Goal: Task Accomplishment & Management: Use online tool/utility

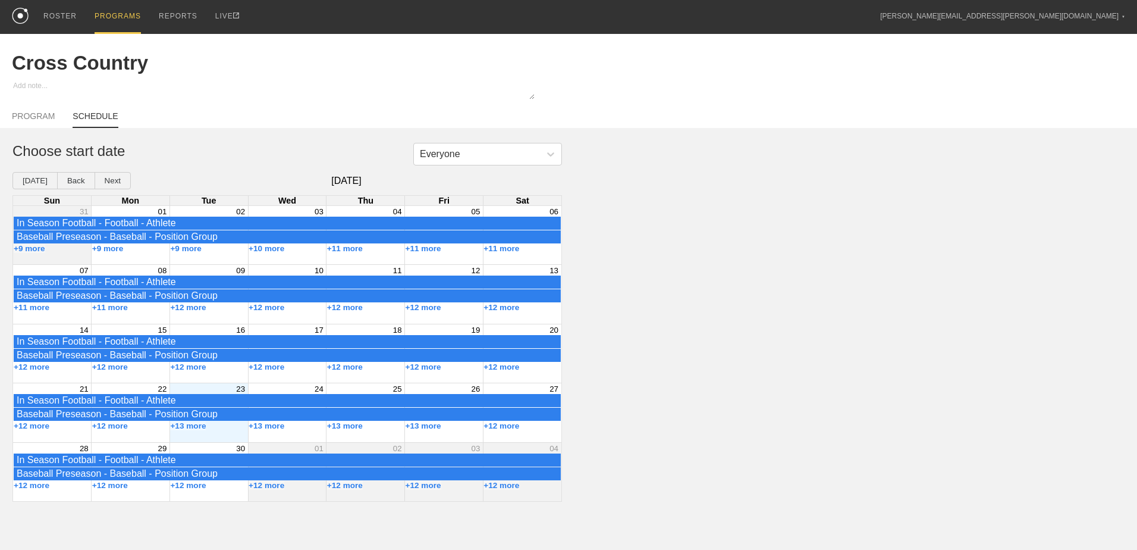
click at [109, 10] on div "PROGRAMS" at bounding box center [118, 17] width 46 height 34
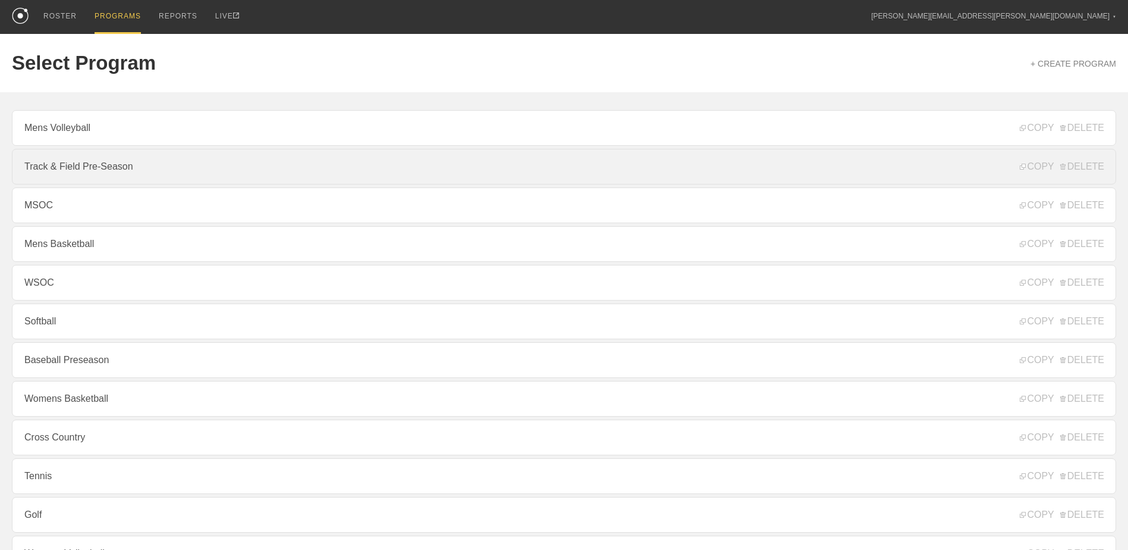
scroll to position [128, 0]
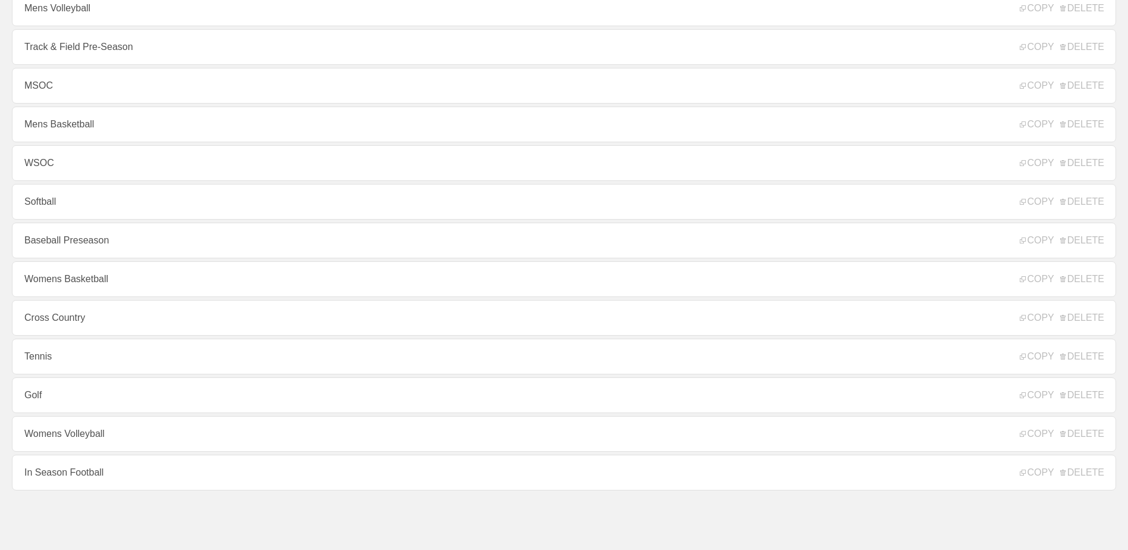
click at [178, 469] on link "In Season Football" at bounding box center [564, 472] width 1105 height 36
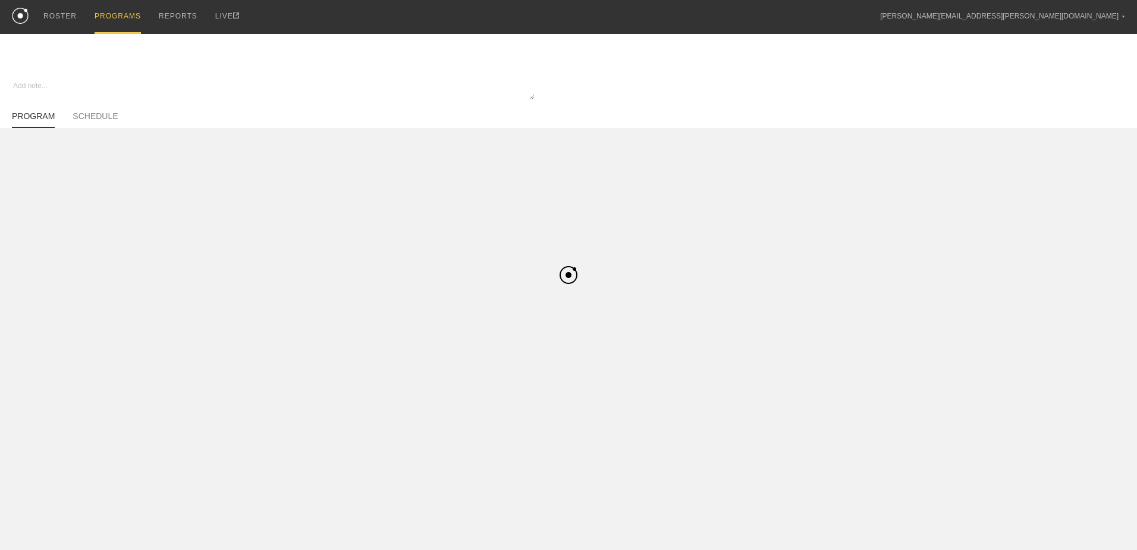
type textarea "x"
type input "In Season Football"
type textarea "Block 1"
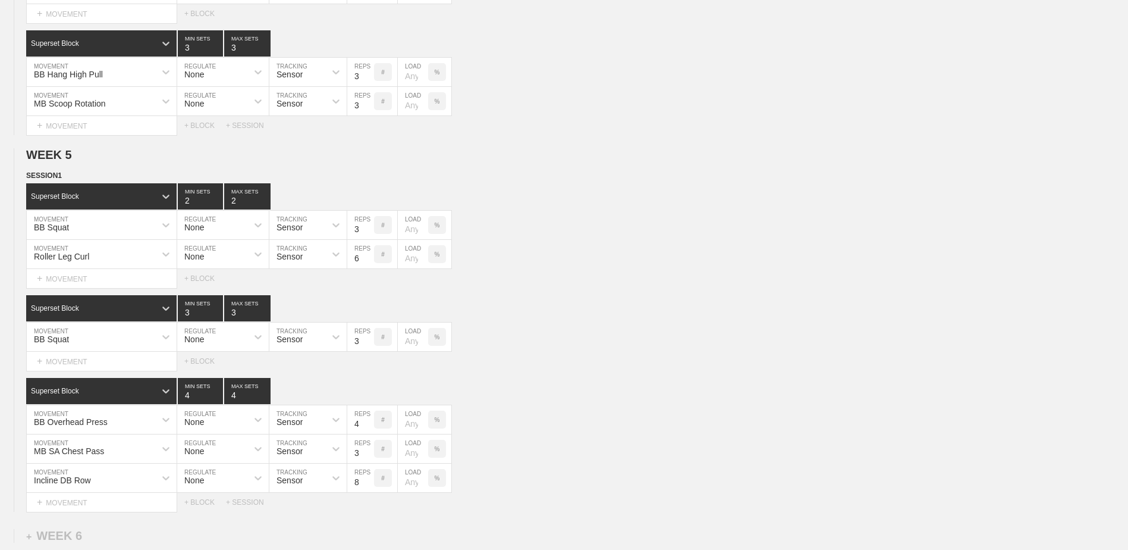
scroll to position [3209, 0]
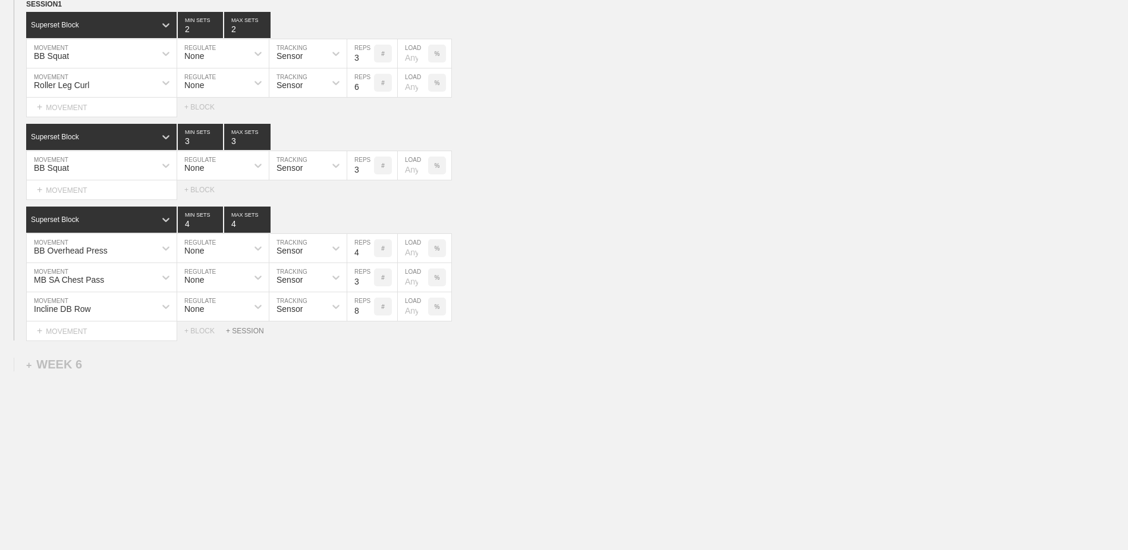
click at [248, 330] on div "+ SESSION" at bounding box center [250, 331] width 48 height 8
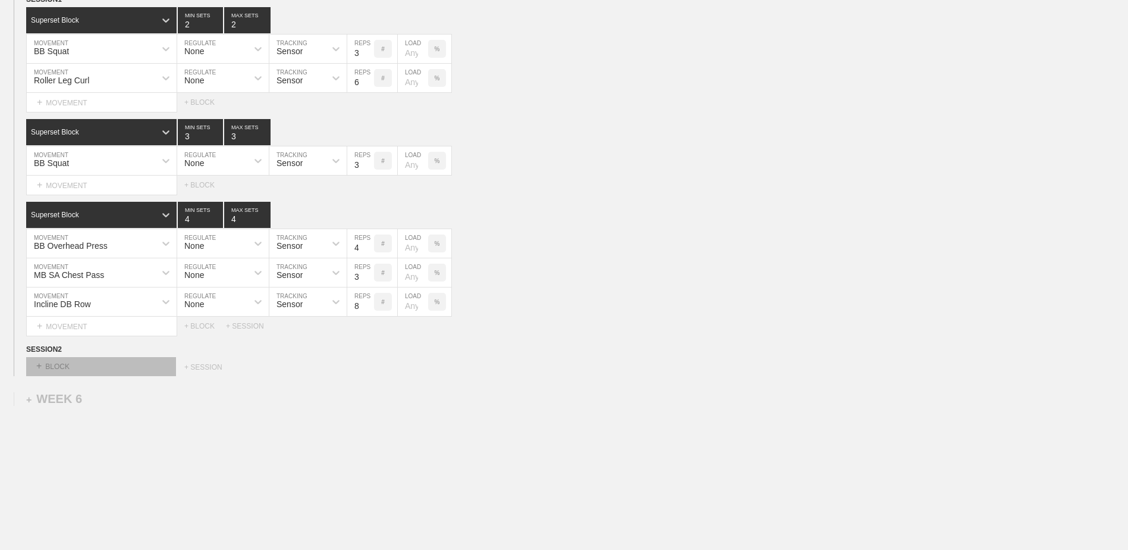
click at [129, 367] on div "+ BLOCK" at bounding box center [101, 366] width 150 height 19
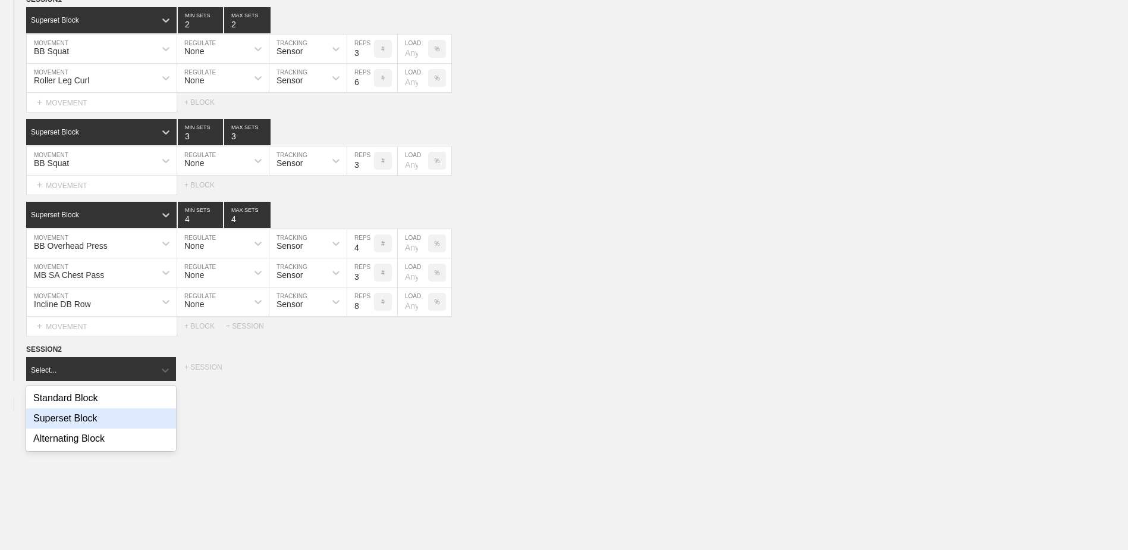
click at [107, 424] on div "Superset Block" at bounding box center [101, 418] width 150 height 20
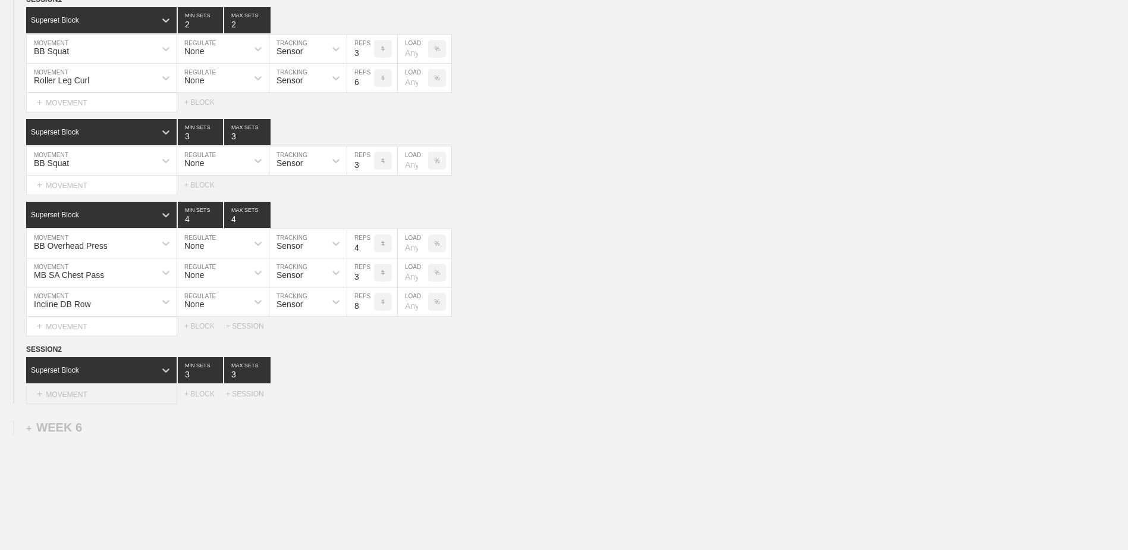
click at [109, 401] on div "+ MOVEMENT" at bounding box center [101, 394] width 151 height 20
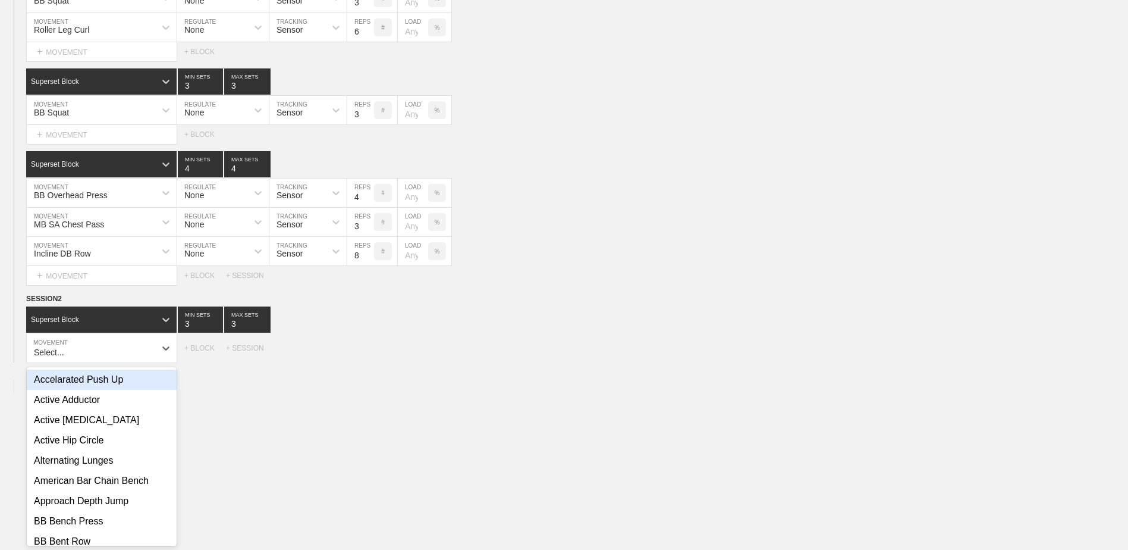
scroll to position [3265, 0]
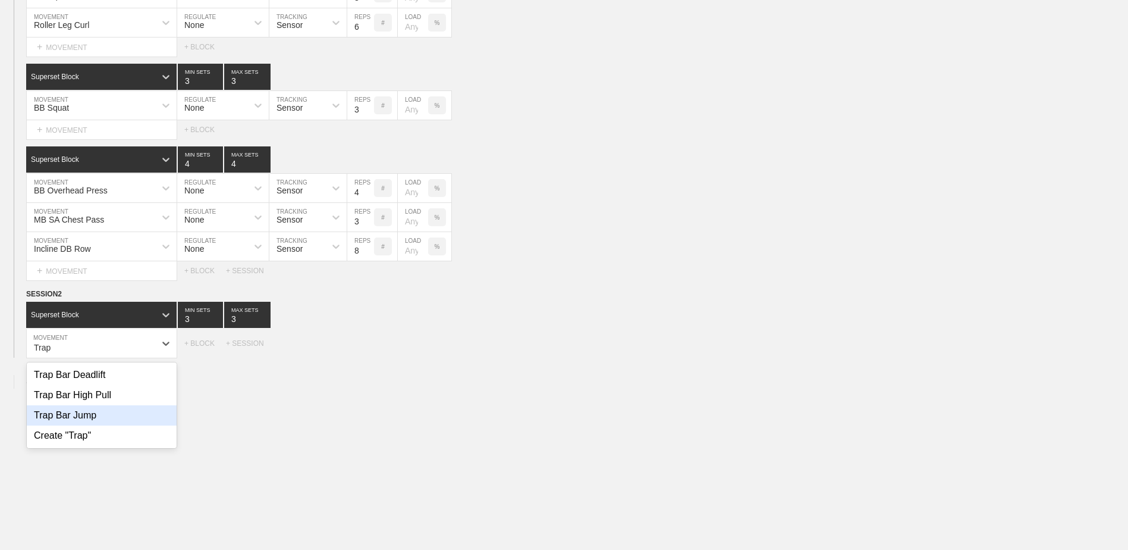
click at [108, 425] on div "Trap Bar Jump" at bounding box center [102, 415] width 150 height 20
type input "Trap"
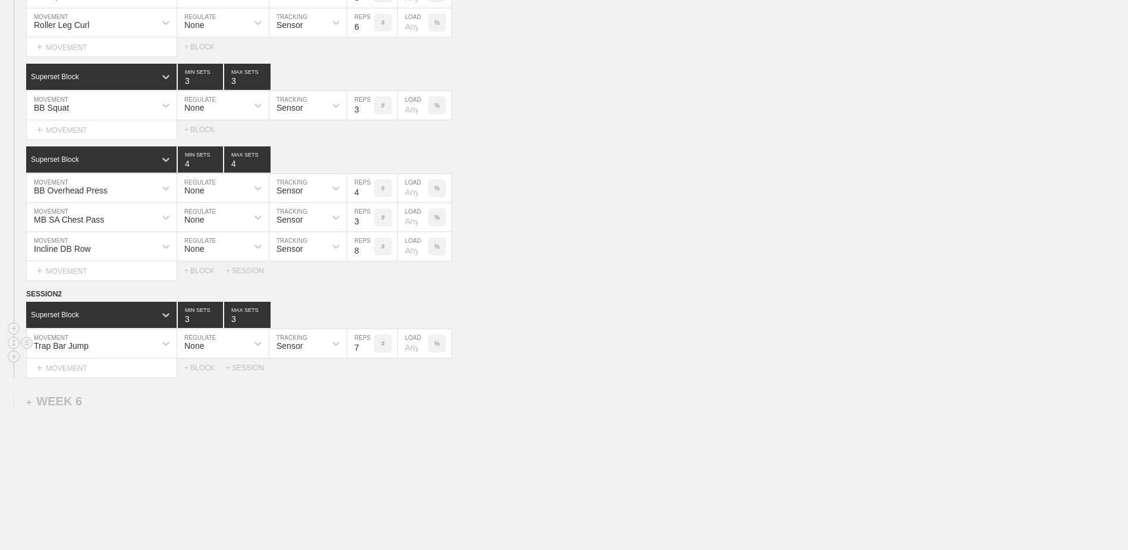
click at [368, 354] on input "7" at bounding box center [360, 343] width 27 height 29
click at [368, 354] on input "6" at bounding box center [360, 343] width 27 height 29
click at [368, 354] on input "5" at bounding box center [360, 343] width 27 height 29
click at [368, 354] on input "4" at bounding box center [360, 343] width 27 height 29
type input "3"
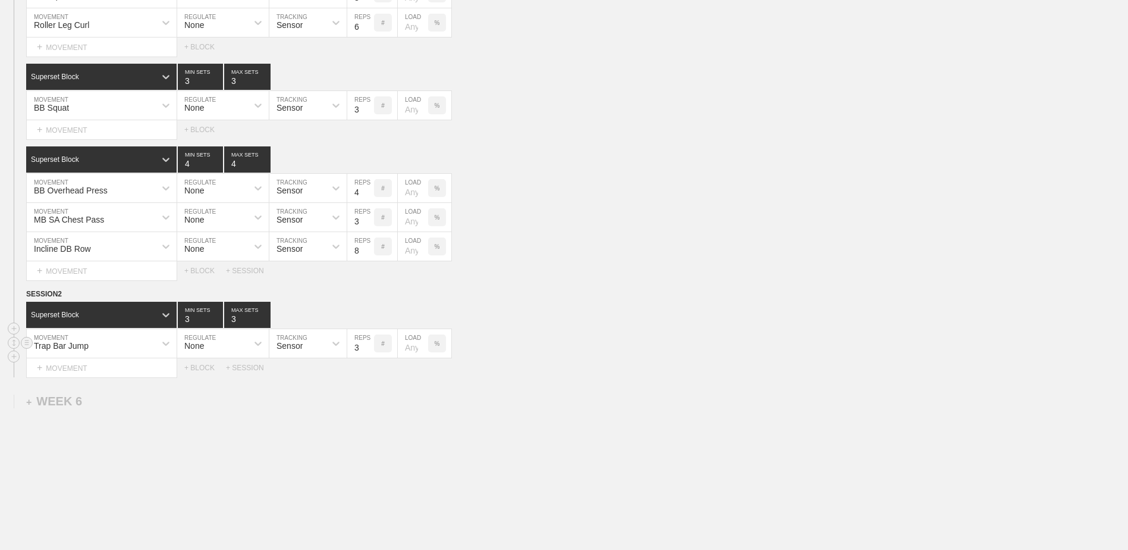
click at [368, 354] on input "3" at bounding box center [360, 343] width 27 height 29
click at [107, 372] on div "+ MOVEMENT" at bounding box center [101, 368] width 151 height 20
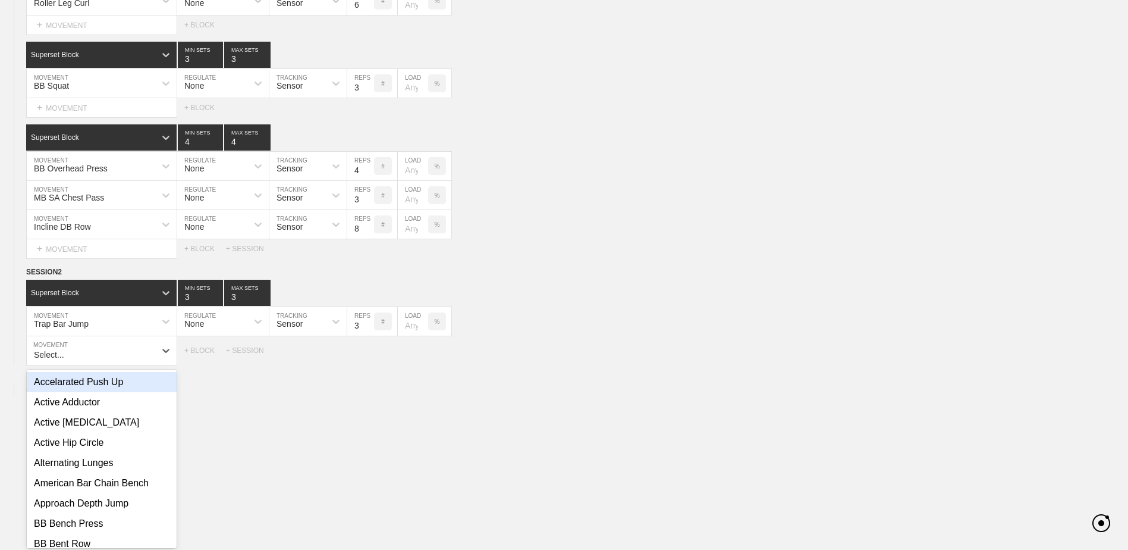
scroll to position [3294, 0]
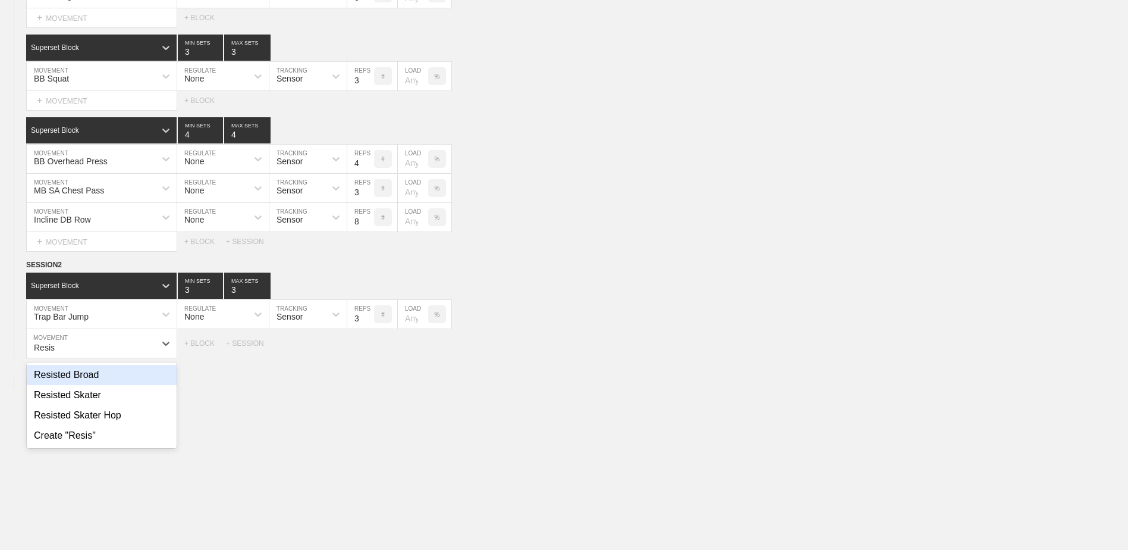
click at [107, 372] on div "Resisted Broad" at bounding box center [102, 375] width 150 height 20
type input "Resis"
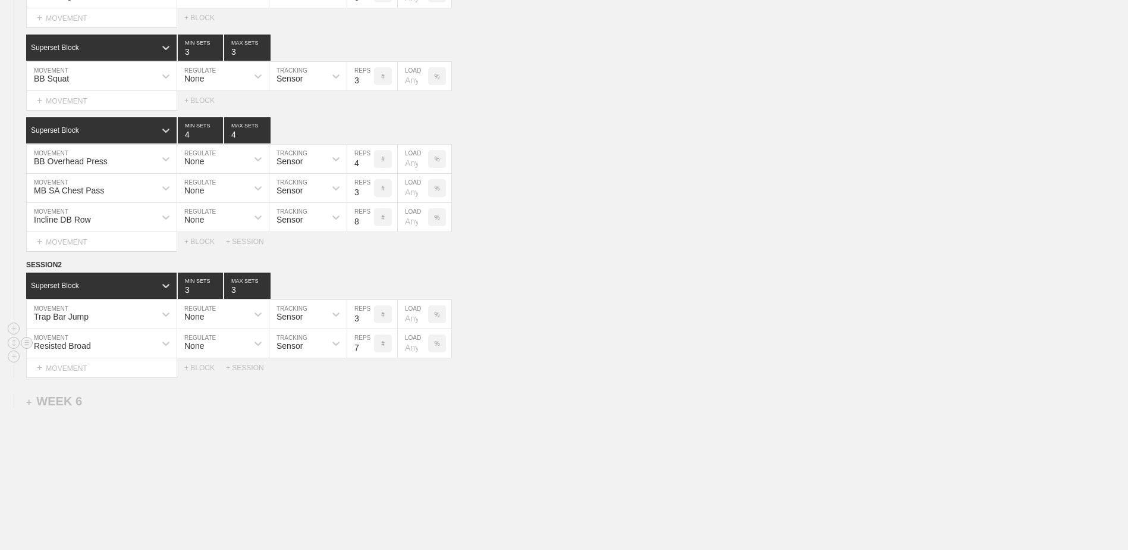
click at [367, 352] on input "7" at bounding box center [360, 343] width 27 height 29
click at [367, 352] on input "6" at bounding box center [360, 343] width 27 height 29
click at [367, 352] on input "5" at bounding box center [360, 343] width 27 height 29
click at [367, 352] on input "4" at bounding box center [360, 343] width 27 height 29
type input "3"
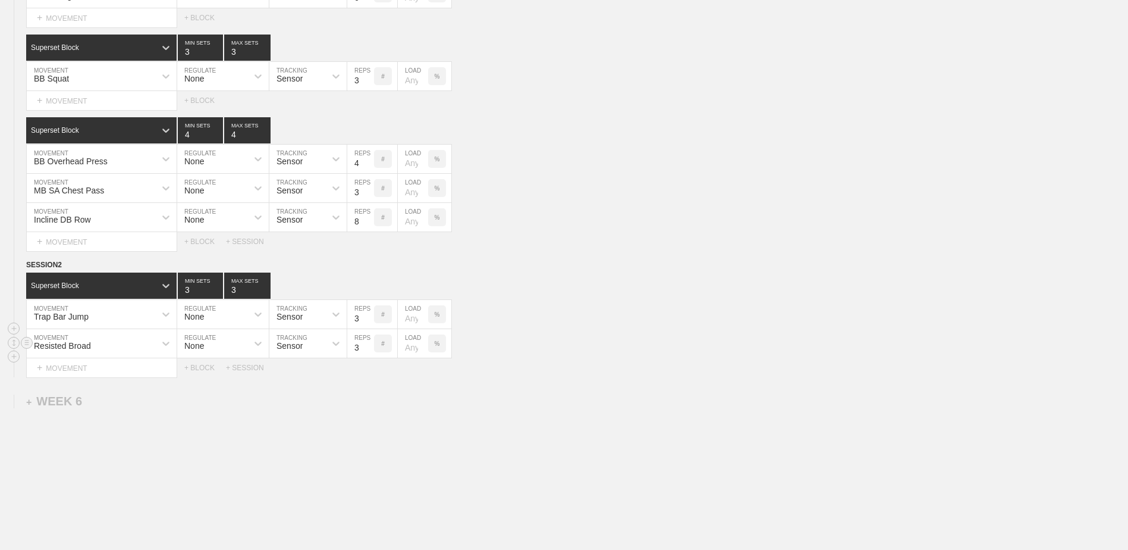
click at [367, 352] on input "3" at bounding box center [360, 343] width 27 height 29
click at [190, 372] on div "+ BLOCK" at bounding box center [205, 367] width 42 height 8
click at [115, 393] on div "Standard Block" at bounding box center [101, 397] width 150 height 26
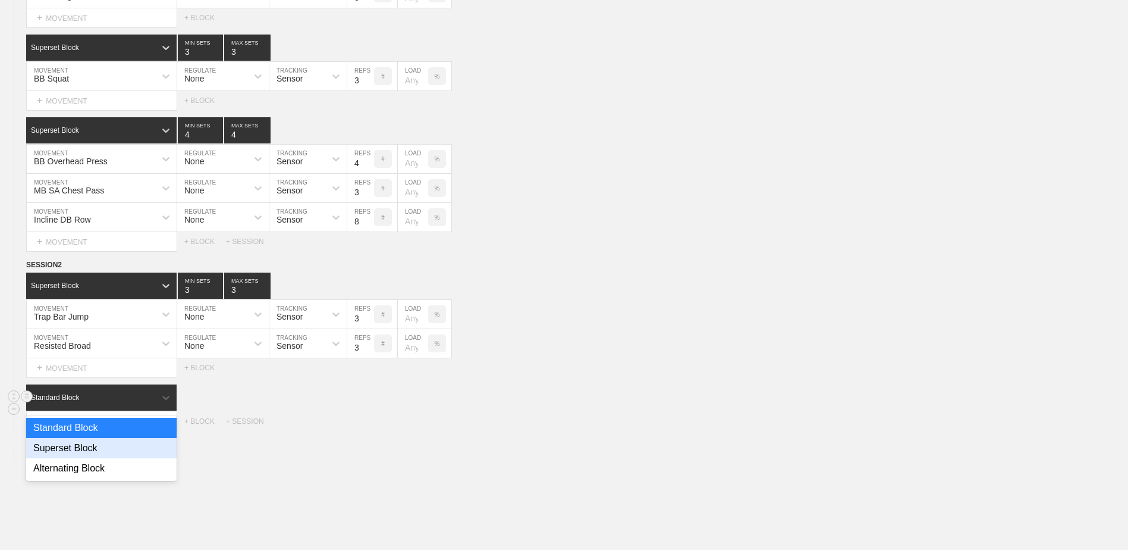
click at [99, 453] on div "Superset Block" at bounding box center [101, 448] width 150 height 20
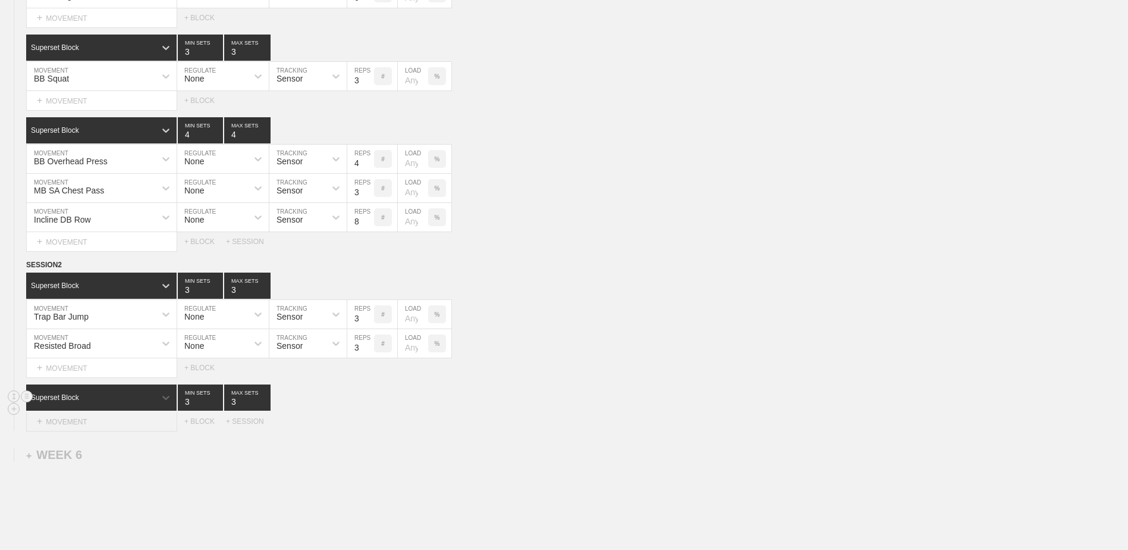
click at [97, 426] on div "+ MOVEMENT" at bounding box center [101, 422] width 151 height 20
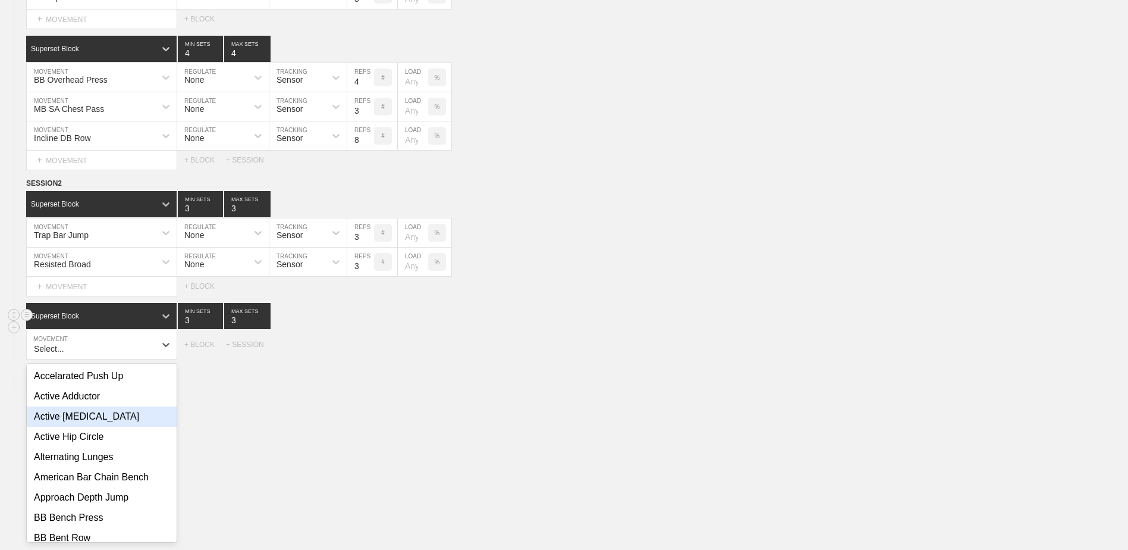
scroll to position [3377, 0]
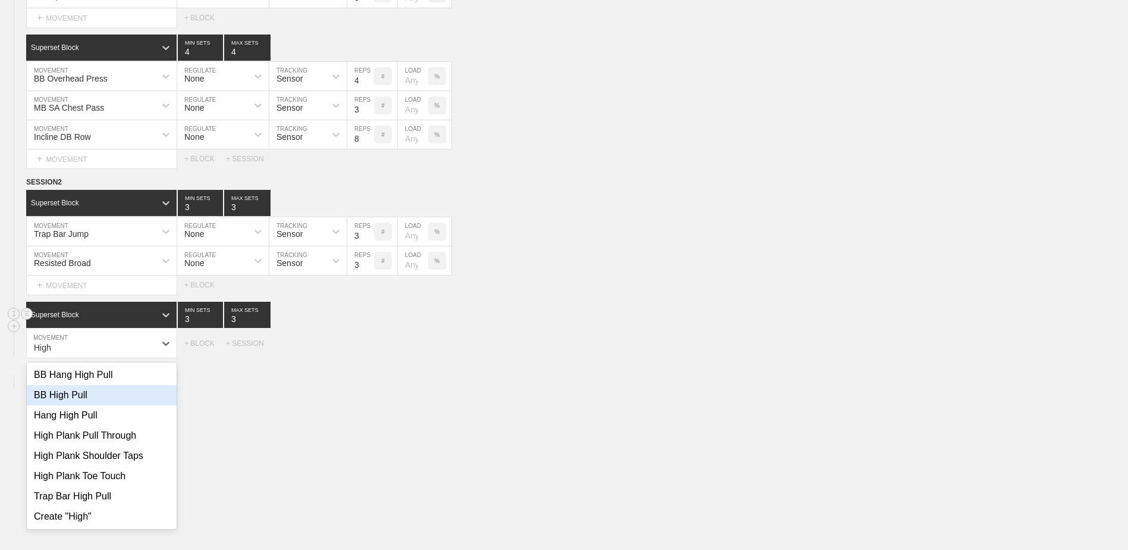
click at [99, 405] on div "BB High Pull" at bounding box center [102, 395] width 150 height 20
type input "High"
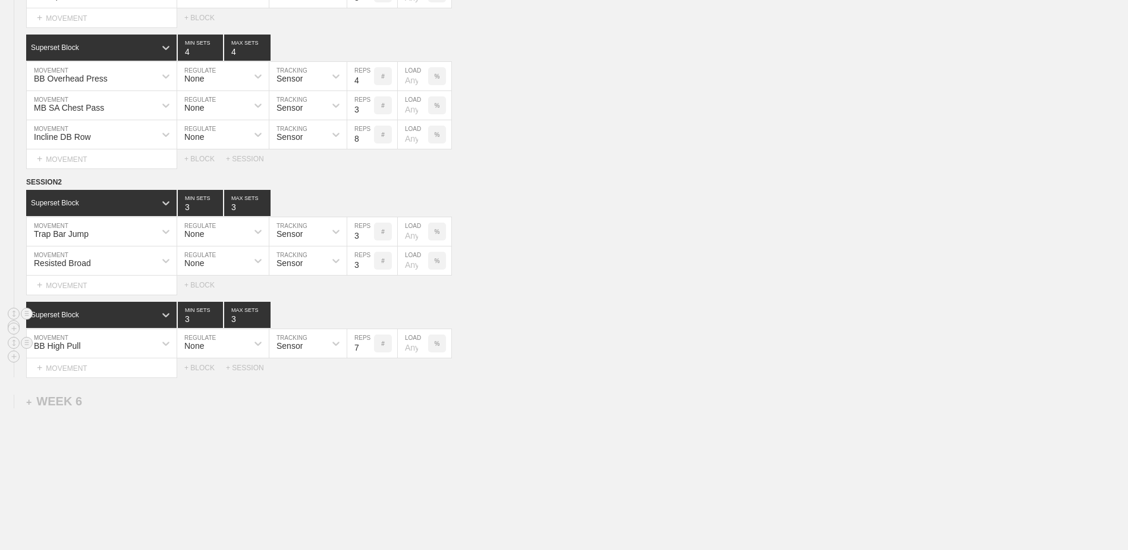
click at [368, 353] on input "7" at bounding box center [360, 343] width 27 height 29
click at [368, 353] on input "6" at bounding box center [360, 343] width 27 height 29
click at [368, 353] on input "5" at bounding box center [360, 343] width 27 height 29
click at [368, 353] on input "4" at bounding box center [360, 343] width 27 height 29
type input "3"
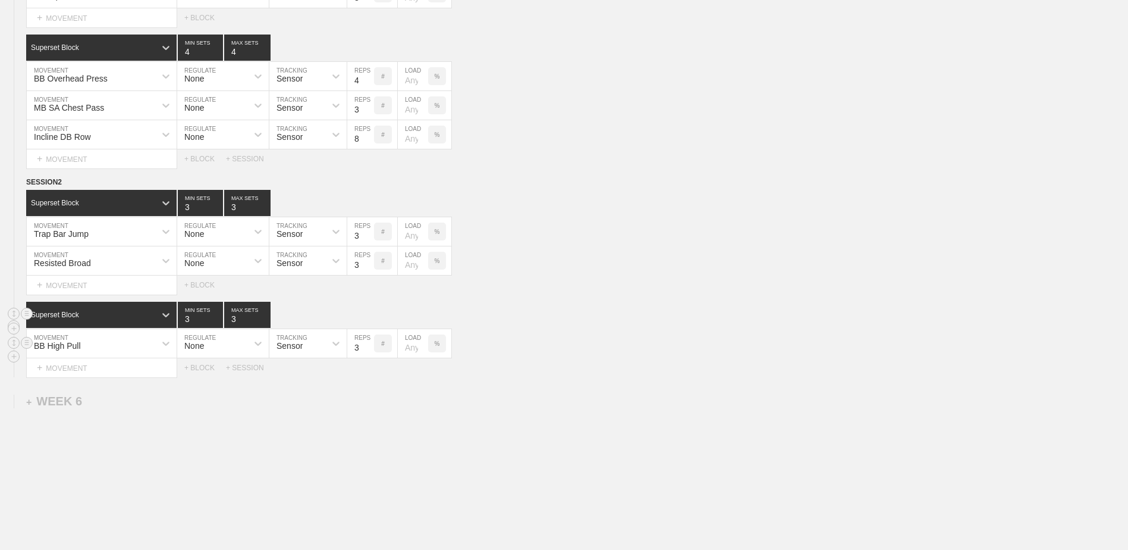
click at [368, 353] on input "3" at bounding box center [360, 343] width 27 height 29
click at [125, 373] on div "+ MOVEMENT" at bounding box center [101, 368] width 151 height 20
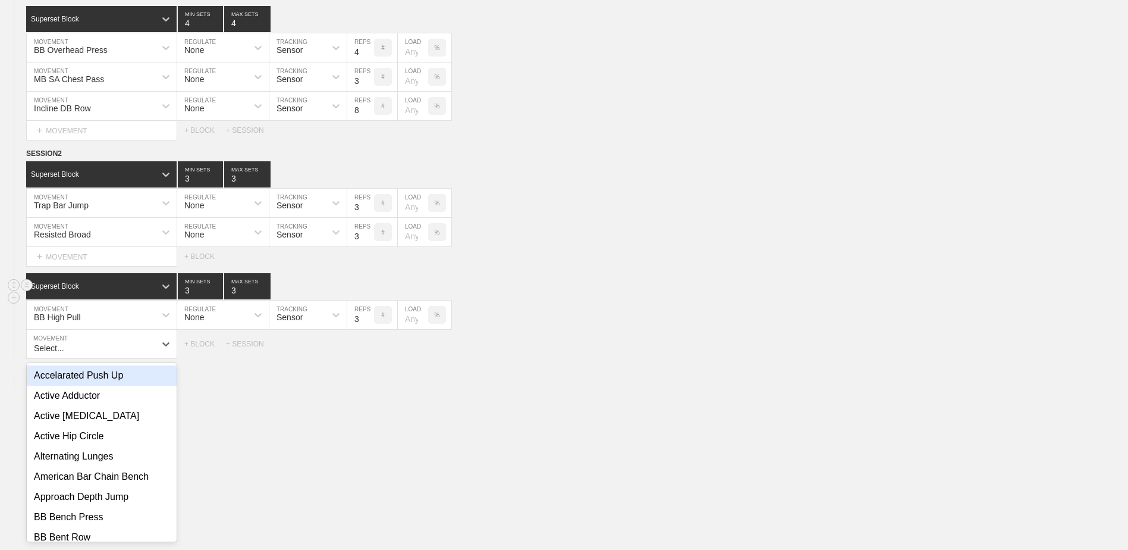
scroll to position [3406, 0]
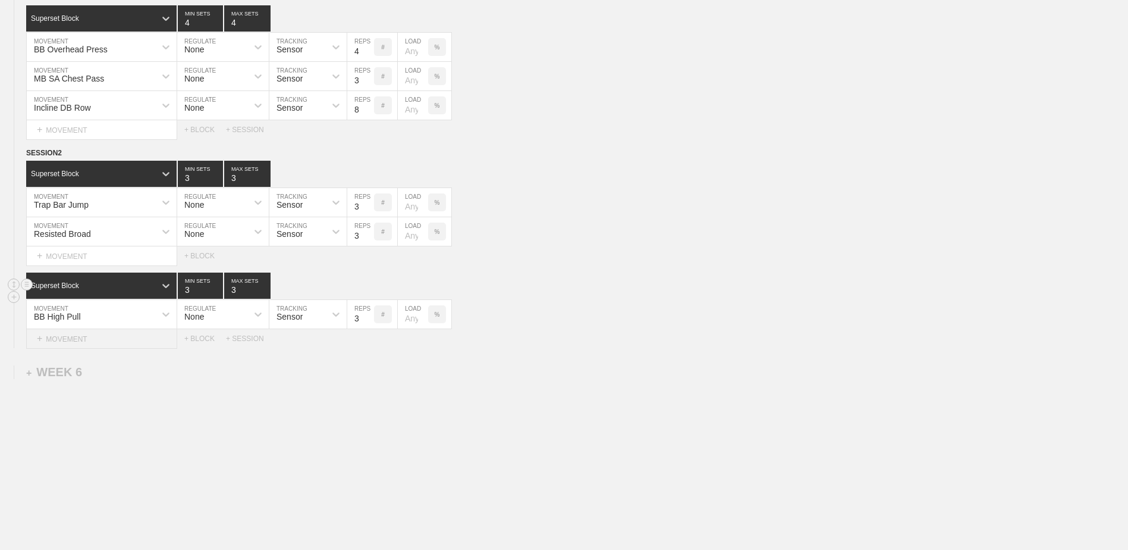
click at [117, 349] on div "+ MOVEMENT" at bounding box center [101, 339] width 151 height 20
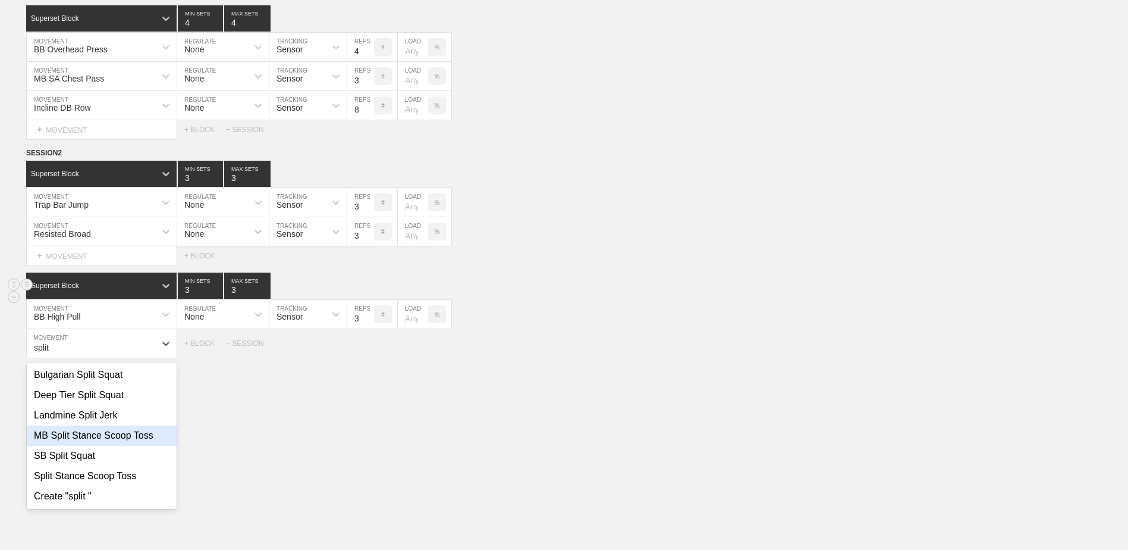
click at [149, 444] on div "MB Split Stance Scoop Toss" at bounding box center [102, 435] width 150 height 20
type input "split"
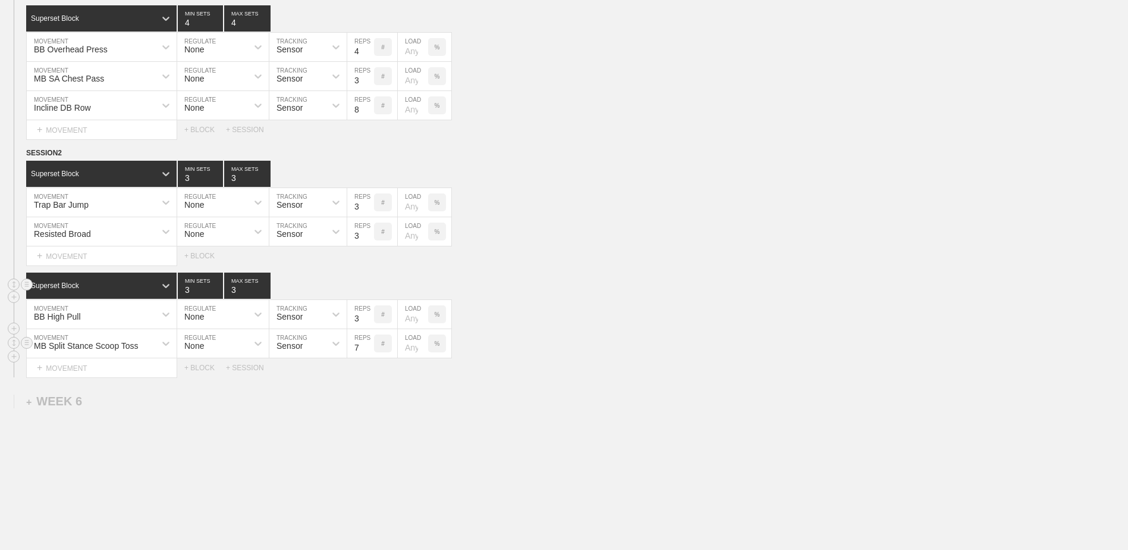
click at [368, 352] on input "7" at bounding box center [360, 343] width 27 height 29
click at [368, 352] on input "6" at bounding box center [360, 343] width 27 height 29
click at [368, 352] on input "5" at bounding box center [360, 343] width 27 height 29
click at [368, 352] on input "4" at bounding box center [360, 343] width 27 height 29
type input "3"
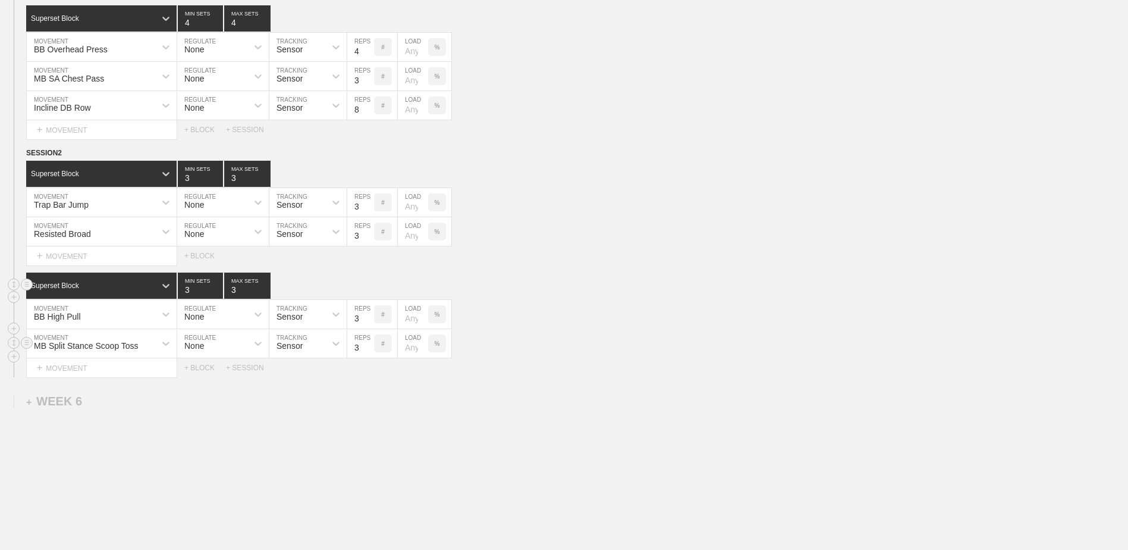
click at [368, 352] on input "3" at bounding box center [360, 343] width 27 height 29
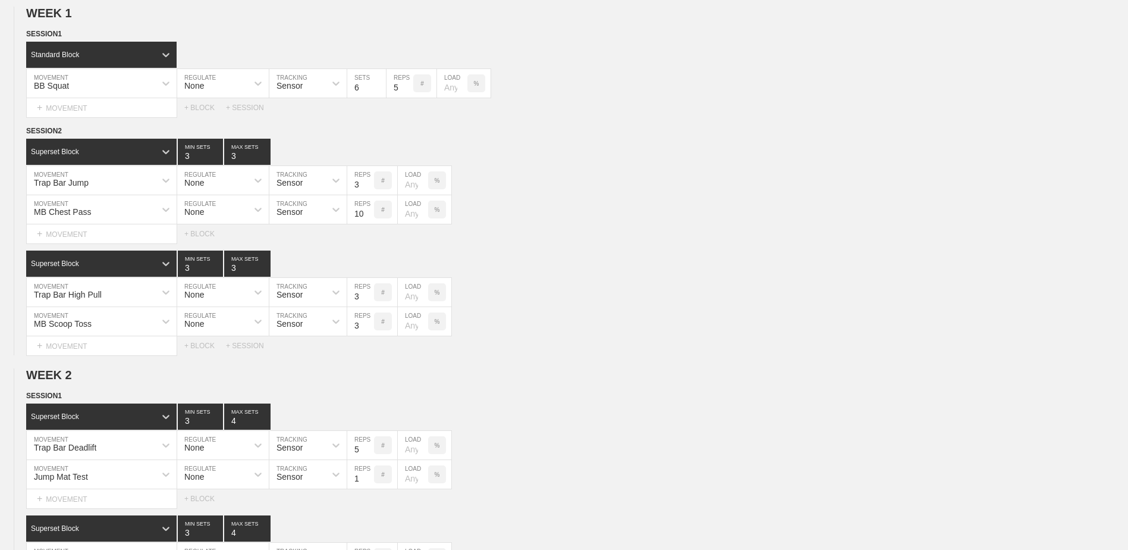
scroll to position [0, 0]
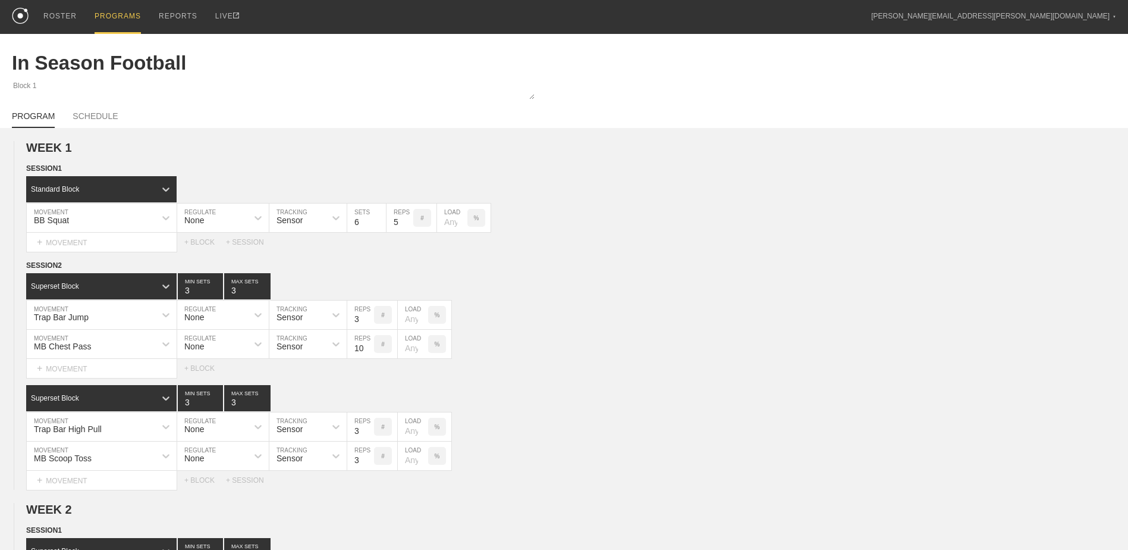
click at [120, 17] on div "PROGRAMS" at bounding box center [118, 17] width 46 height 34
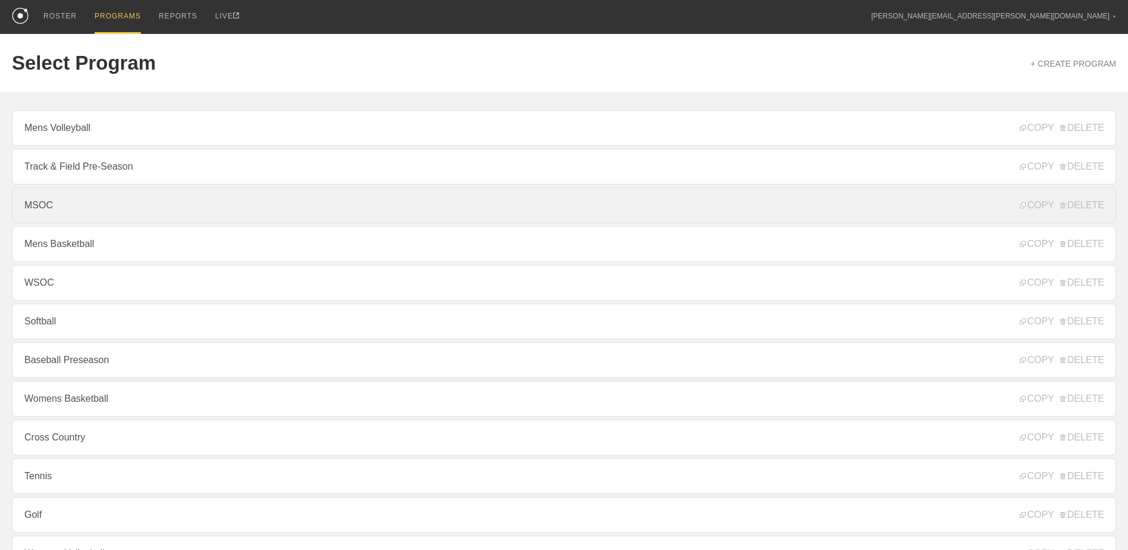
click at [199, 216] on link "MSOC" at bounding box center [564, 205] width 1105 height 36
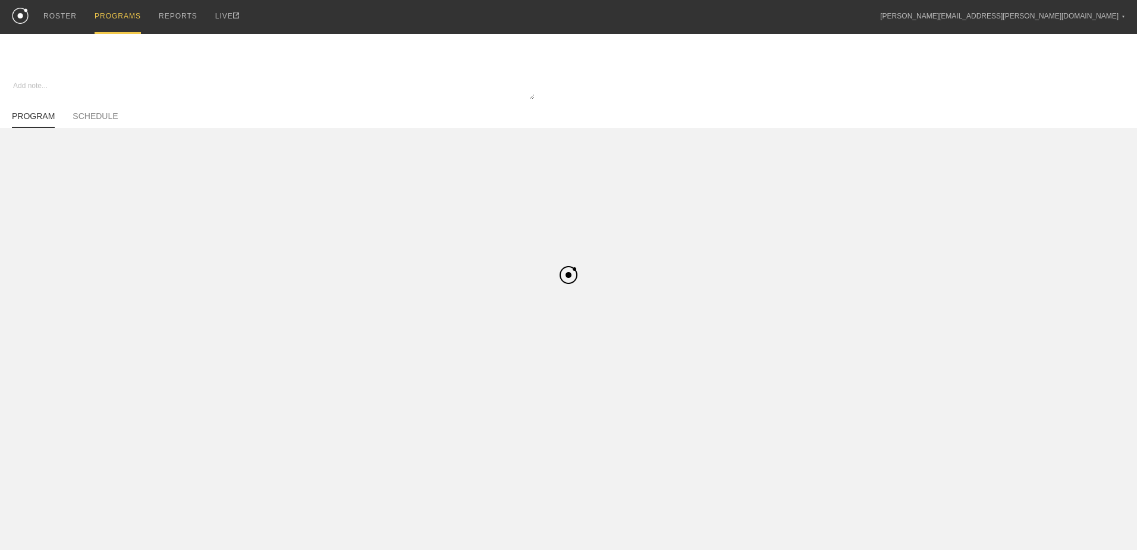
type textarea "x"
type input "MSOC"
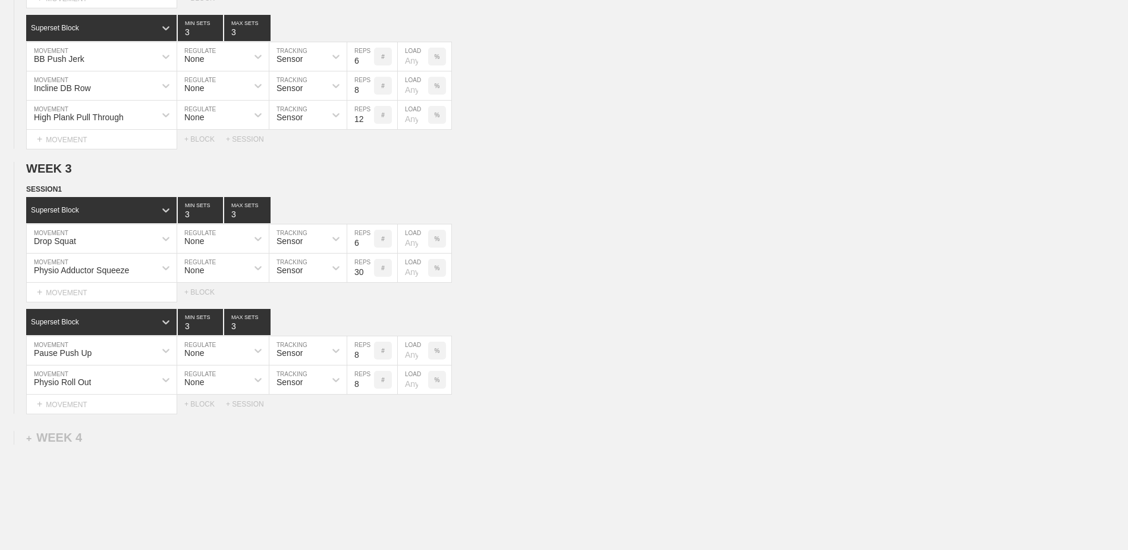
scroll to position [969, 0]
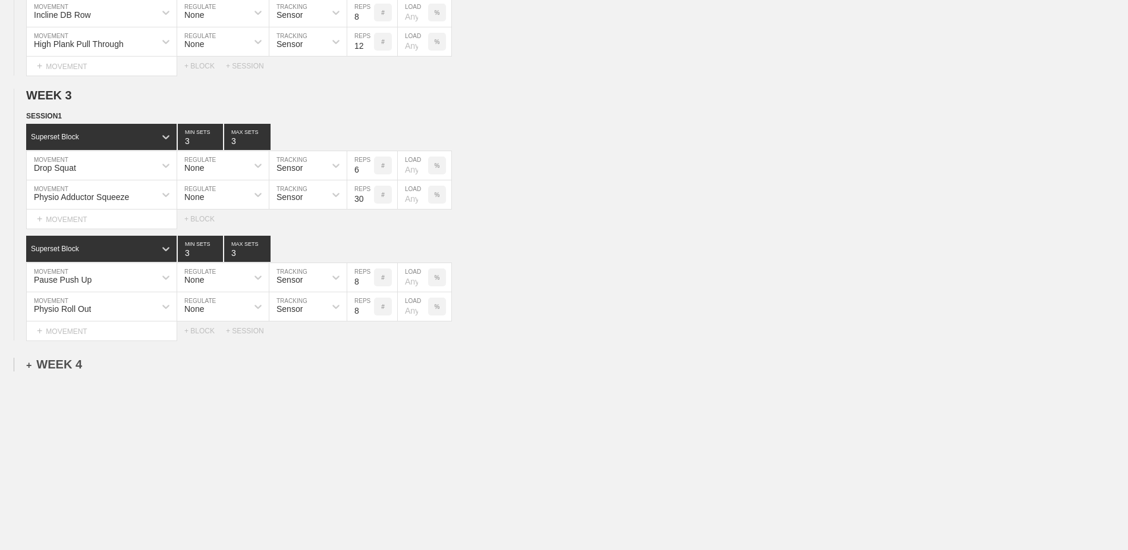
click at [55, 370] on div "+ WEEK 4" at bounding box center [54, 364] width 56 height 14
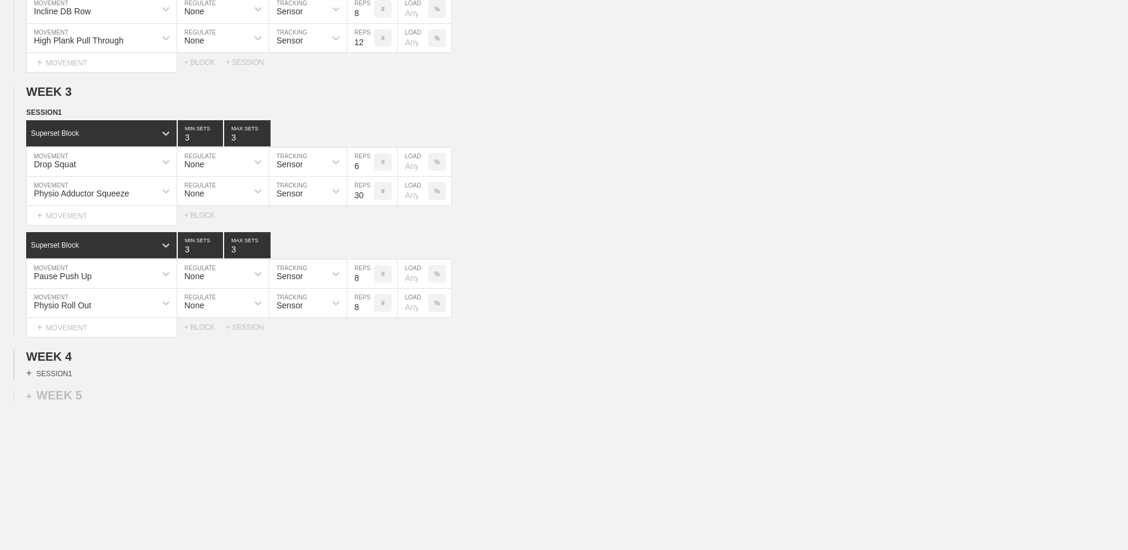
click at [59, 372] on div "+ SESSION 1" at bounding box center [49, 373] width 46 height 11
click at [146, 400] on div "+ BLOCK" at bounding box center [101, 394] width 150 height 19
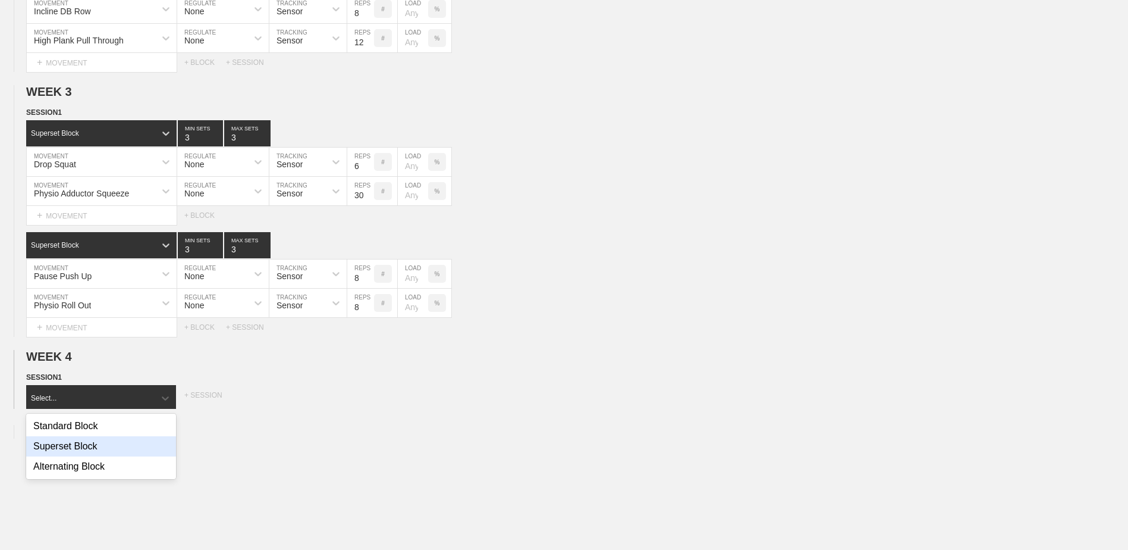
click at [121, 445] on div "Superset Block" at bounding box center [101, 446] width 150 height 20
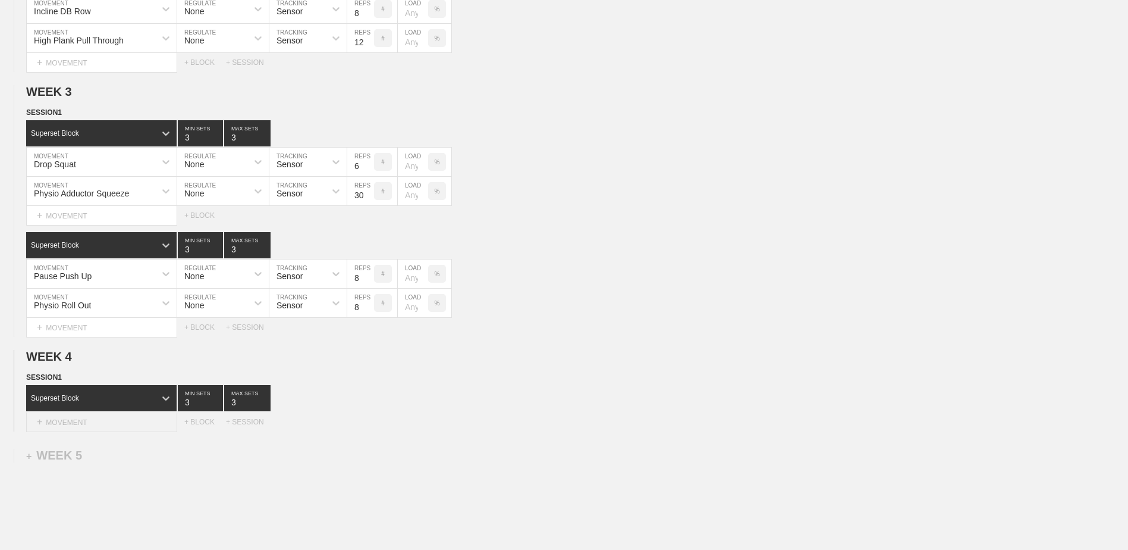
click at [122, 428] on div "+ MOVEMENT" at bounding box center [101, 422] width 151 height 20
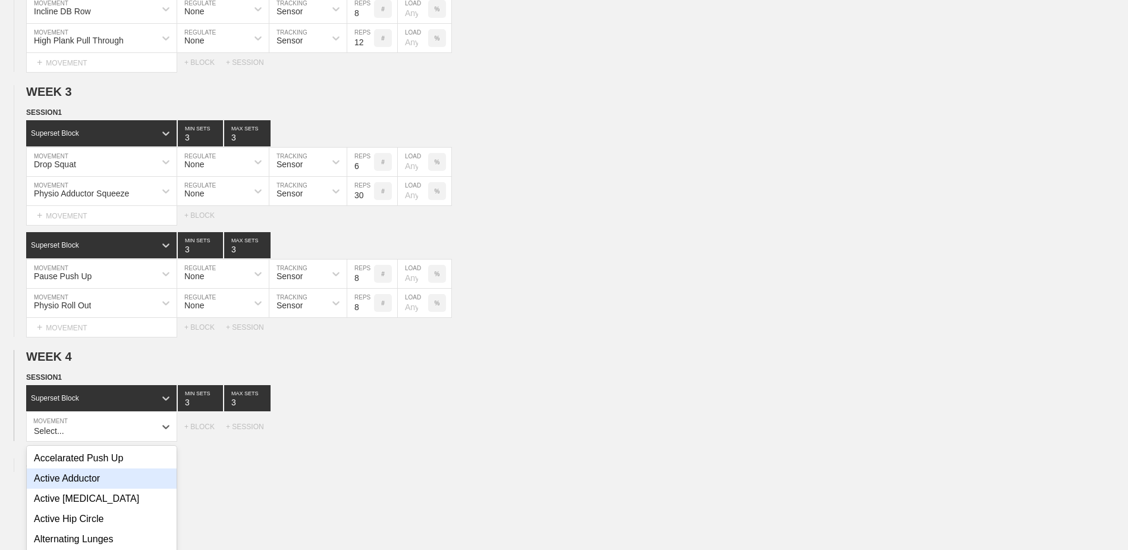
scroll to position [1052, 0]
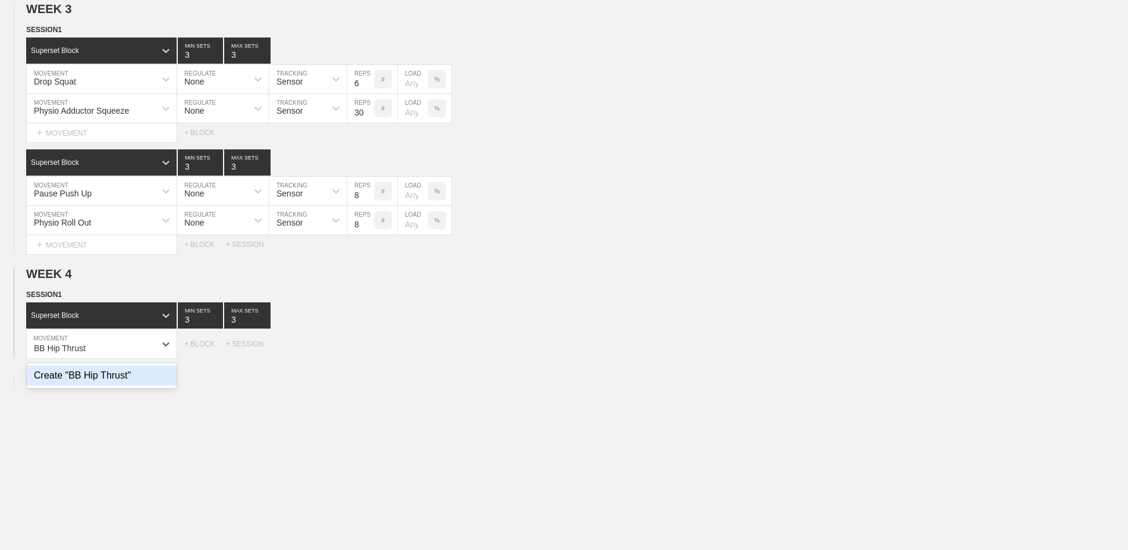
click at [121, 381] on div "Create "BB Hip Thrust"" at bounding box center [102, 375] width 150 height 20
type input "BB Hip Thrust"
click at [366, 354] on input "7" at bounding box center [360, 344] width 27 height 29
click at [366, 354] on input "6" at bounding box center [360, 344] width 27 height 29
click at [366, 354] on input "5" at bounding box center [360, 344] width 27 height 29
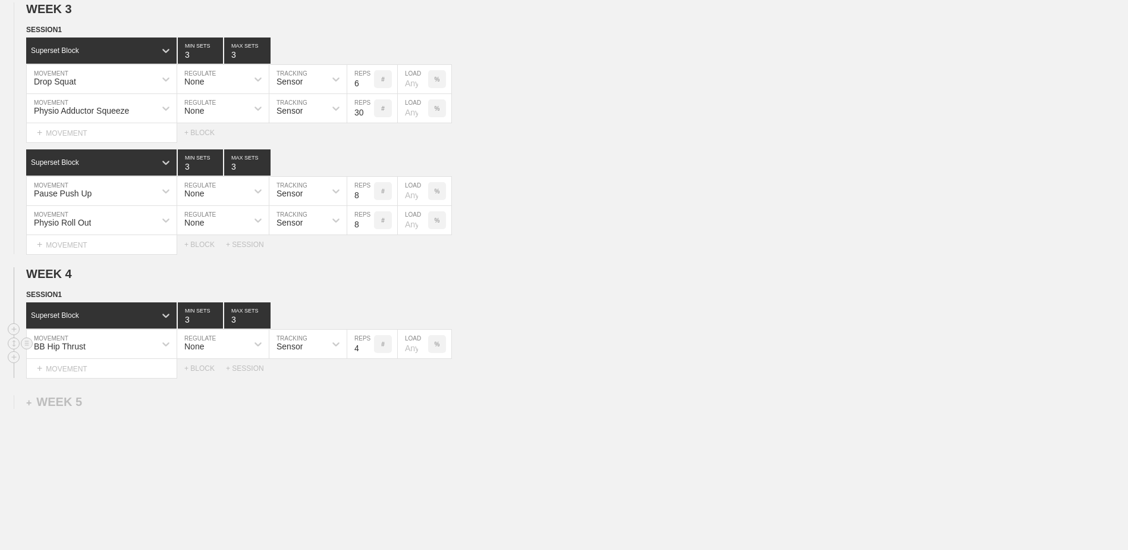
click at [366, 354] on input "4" at bounding box center [360, 344] width 27 height 29
type input "5"
click at [366, 349] on input "5" at bounding box center [360, 344] width 27 height 29
click at [149, 374] on div "+ MOVEMENT" at bounding box center [101, 369] width 151 height 20
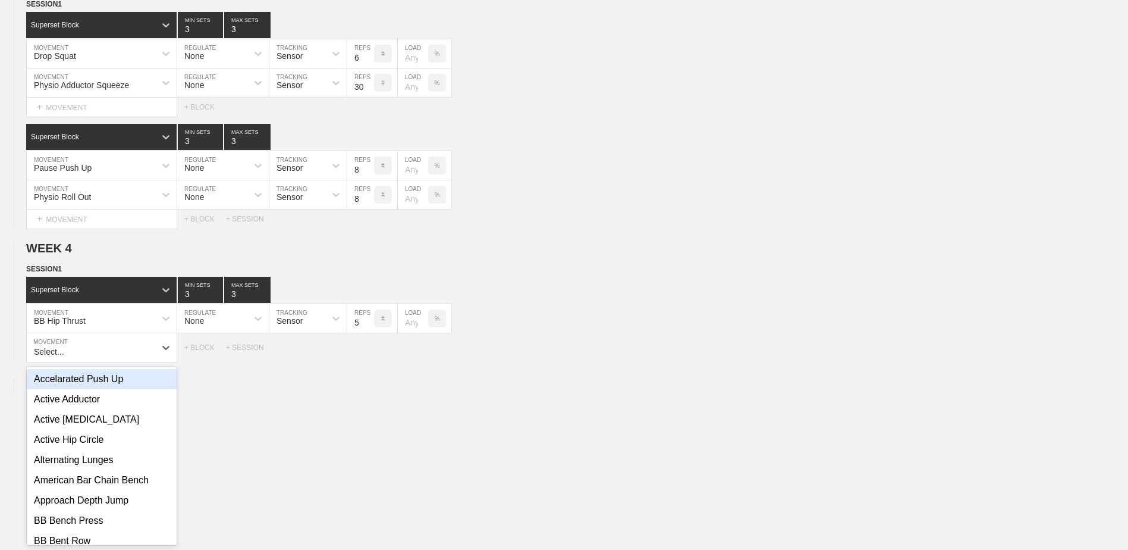
scroll to position [1081, 0]
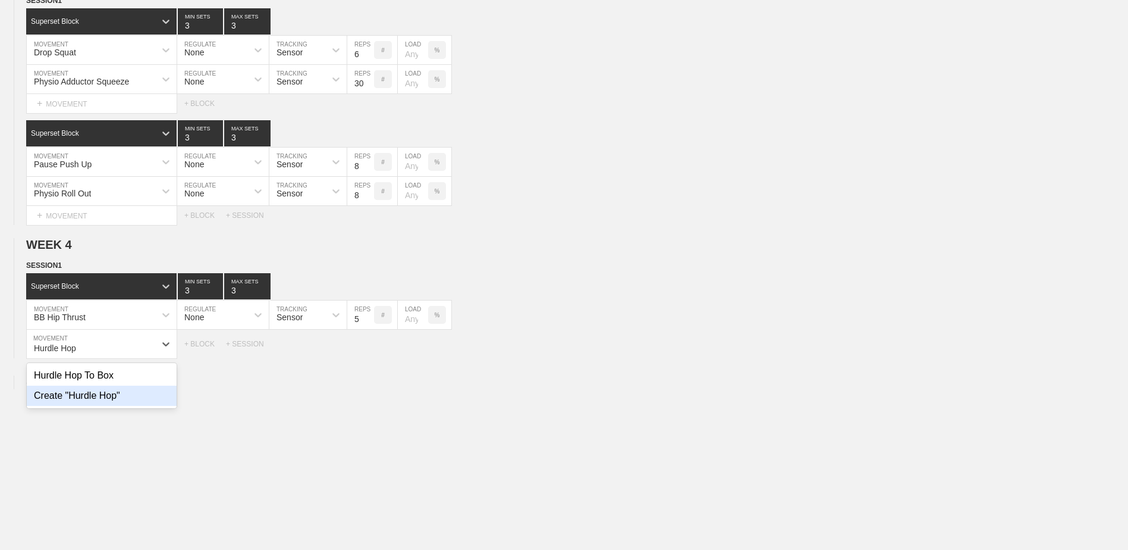
click at [139, 400] on div "Create "Hurdle Hop"" at bounding box center [102, 395] width 150 height 20
type input "Hurdle Hop"
click at [370, 352] on input "7" at bounding box center [360, 344] width 27 height 29
click at [370, 352] on input "6" at bounding box center [360, 344] width 27 height 29
click at [370, 352] on input "5" at bounding box center [360, 344] width 27 height 29
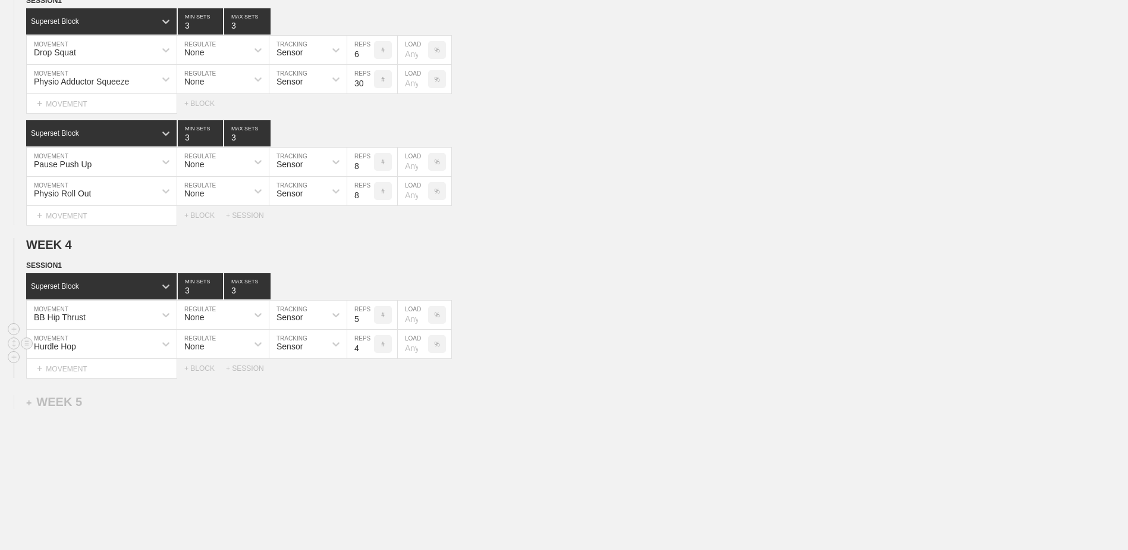
click at [370, 352] on input "4" at bounding box center [360, 344] width 27 height 29
click at [370, 352] on input "3" at bounding box center [360, 344] width 27 height 29
type input "2"
click at [370, 352] on input "2" at bounding box center [360, 344] width 27 height 29
click at [138, 376] on div "+ MOVEMENT" at bounding box center [101, 369] width 151 height 20
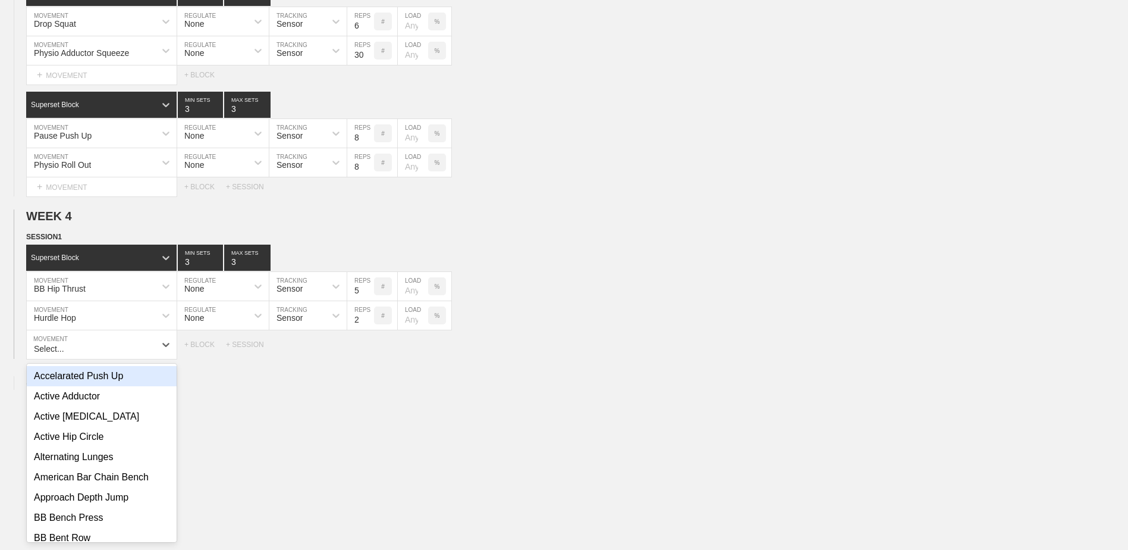
scroll to position [1110, 0]
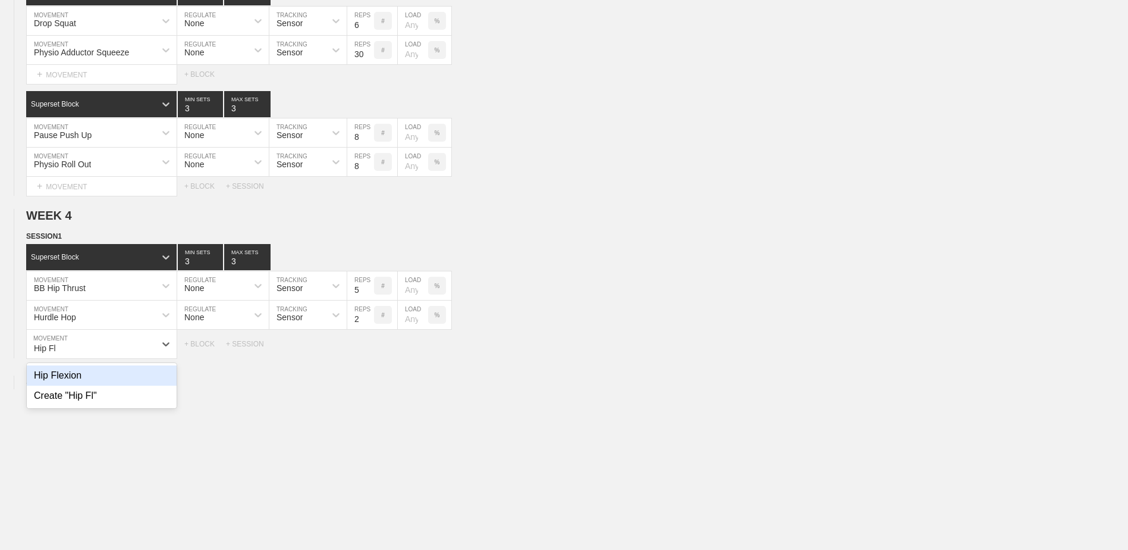
click at [137, 376] on div "Hip Flexion" at bounding box center [102, 375] width 150 height 20
type input "Hip Fl"
click at [366, 349] on input "9" at bounding box center [360, 344] width 27 height 29
type input "10"
click at [366, 349] on input "10" at bounding box center [360, 344] width 27 height 29
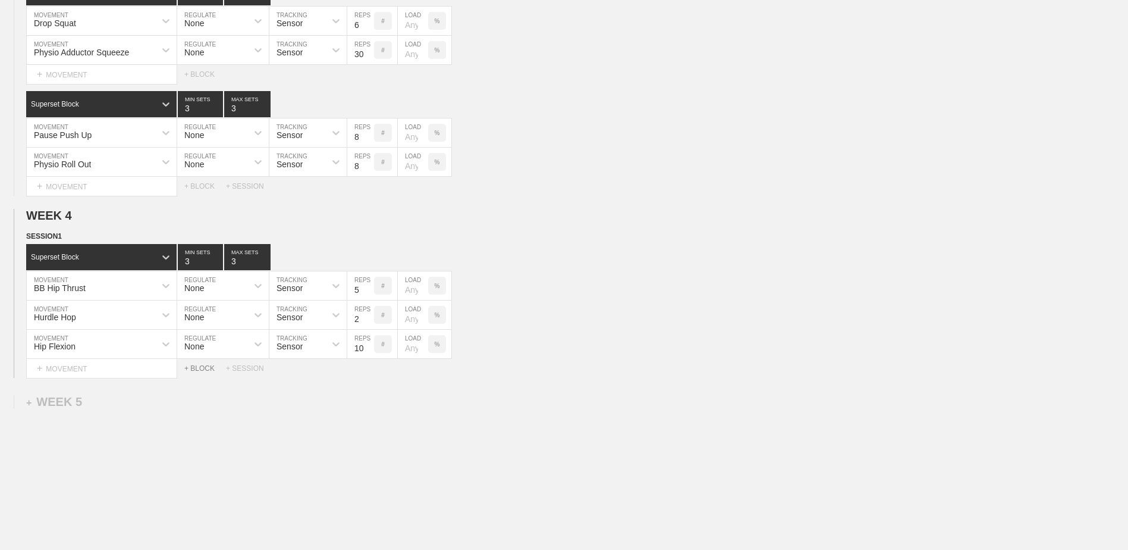
click at [204, 372] on div "+ BLOCK" at bounding box center [205, 368] width 42 height 8
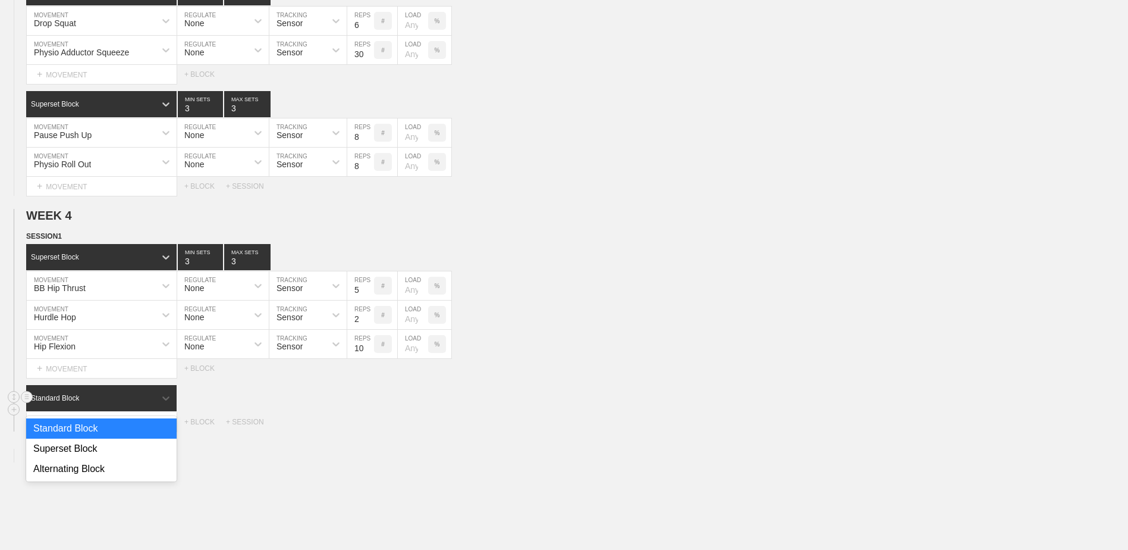
click at [118, 403] on div "Standard Block" at bounding box center [90, 398] width 129 height 11
click at [102, 457] on div "Superset Block" at bounding box center [101, 448] width 150 height 20
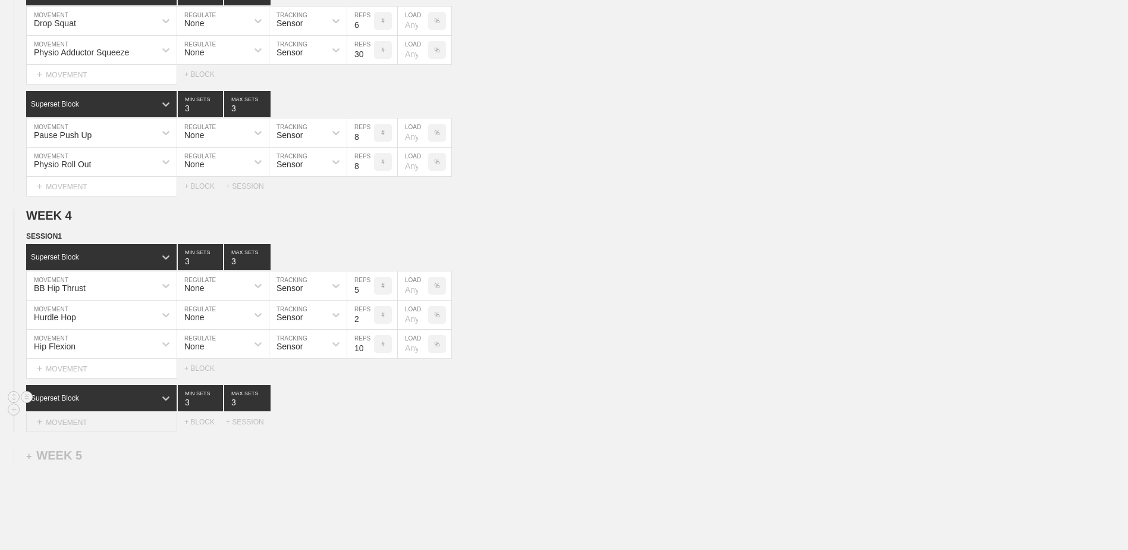
click at [111, 429] on div "+ MOVEMENT" at bounding box center [101, 422] width 151 height 20
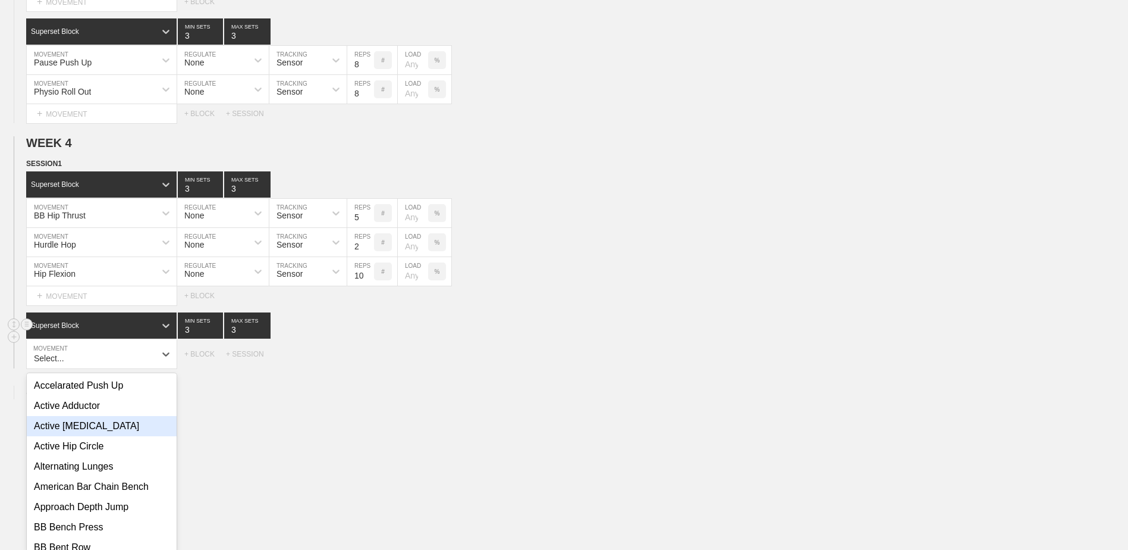
scroll to position [1193, 0]
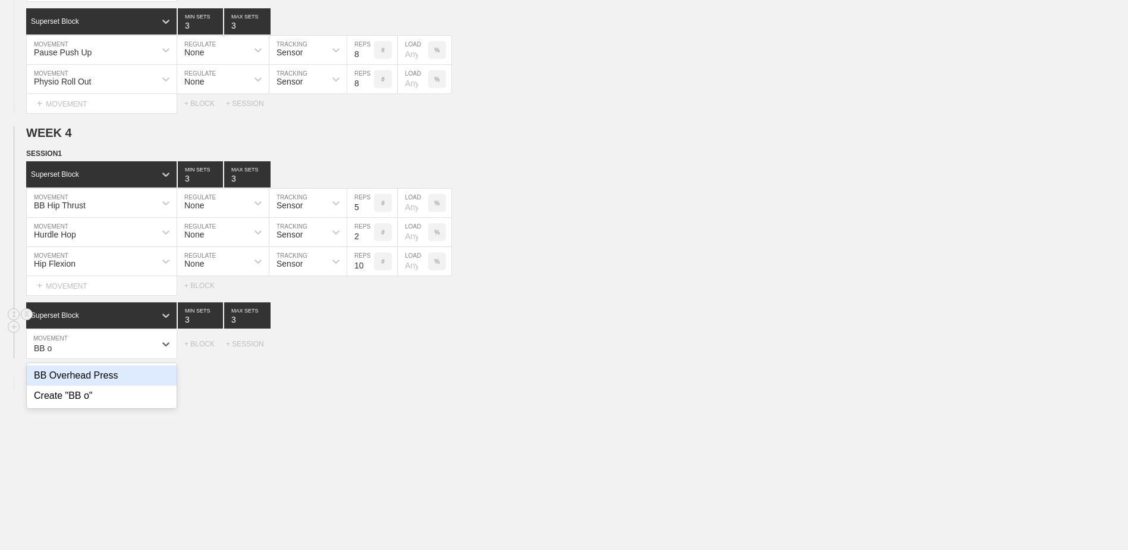
click at [141, 375] on div "BB Overhead Press" at bounding box center [102, 375] width 150 height 20
type input "BB o"
click at [369, 354] on input "7" at bounding box center [360, 344] width 27 height 29
click at [369, 354] on input "6" at bounding box center [360, 344] width 27 height 29
click at [369, 354] on input "5" at bounding box center [360, 344] width 27 height 29
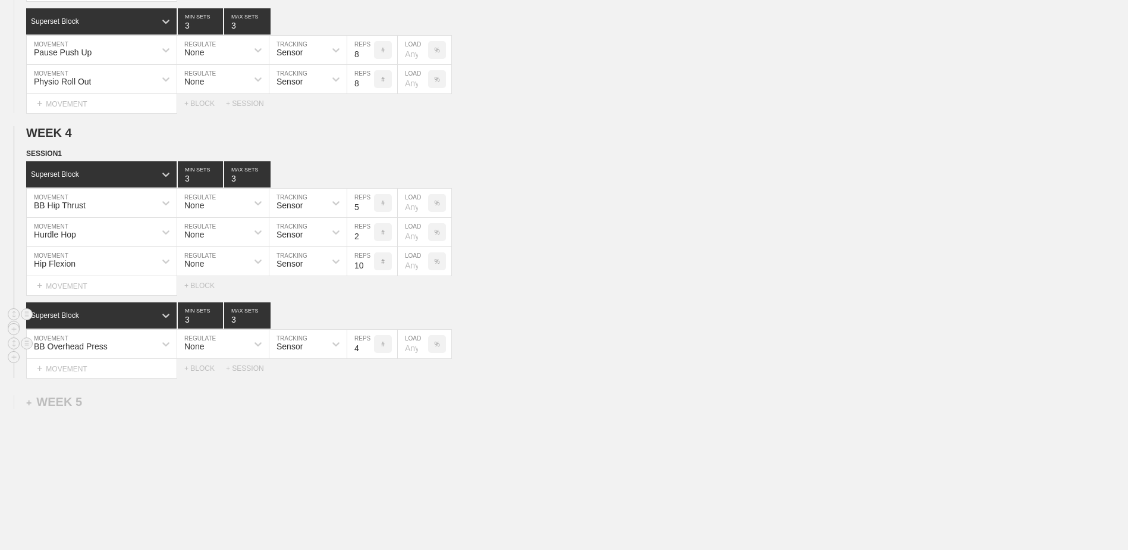
click at [369, 354] on input "4" at bounding box center [360, 344] width 27 height 29
type input "5"
click at [369, 349] on input "5" at bounding box center [360, 344] width 27 height 29
click at [130, 369] on div "+ MOVEMENT" at bounding box center [101, 369] width 151 height 20
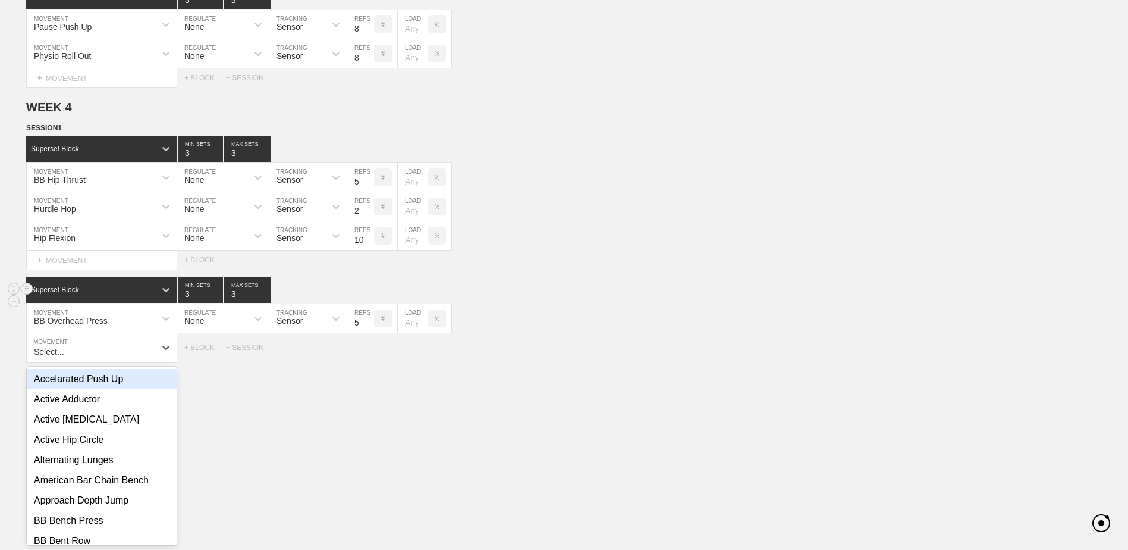
scroll to position [1222, 0]
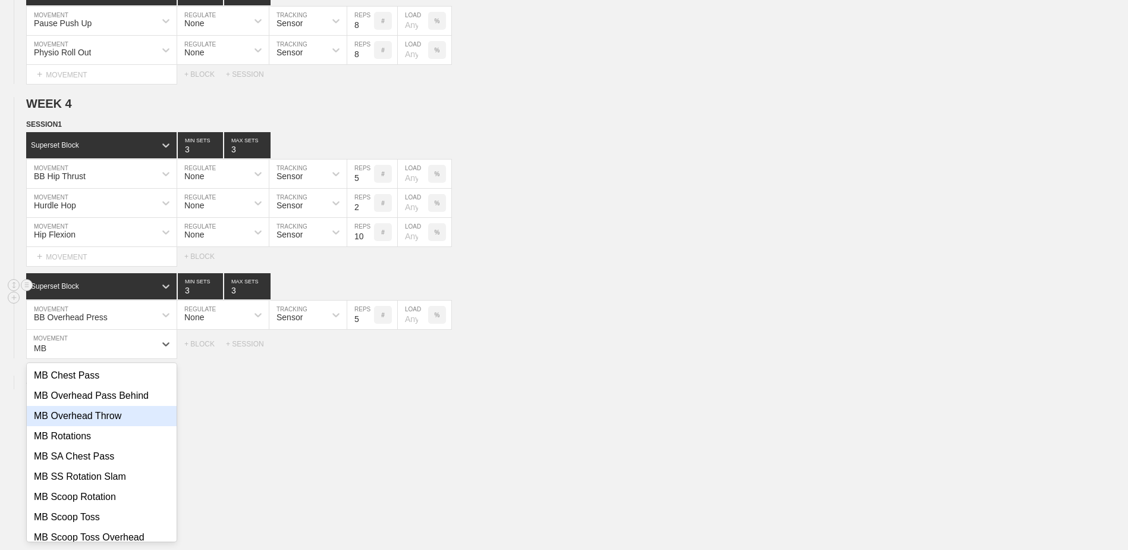
click at [130, 423] on div "MB Overhead Throw" at bounding box center [102, 416] width 150 height 20
type input "MB"
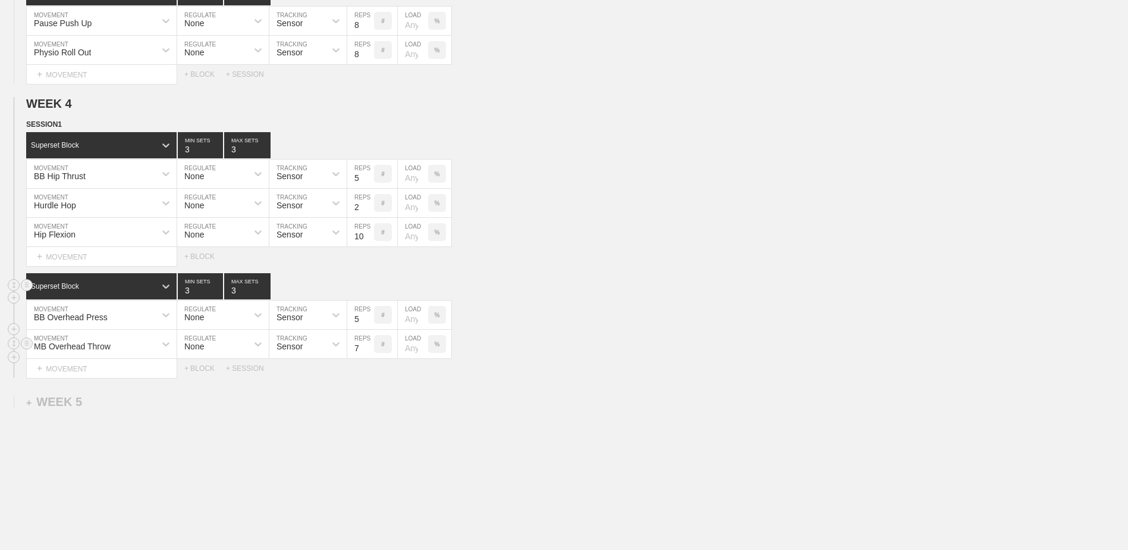
click at [371, 353] on input "7" at bounding box center [360, 344] width 27 height 29
click at [371, 353] on input "6" at bounding box center [360, 344] width 27 height 29
click at [371, 353] on input "5" at bounding box center [360, 344] width 27 height 29
click at [371, 353] on input "4" at bounding box center [360, 344] width 27 height 29
type input "3"
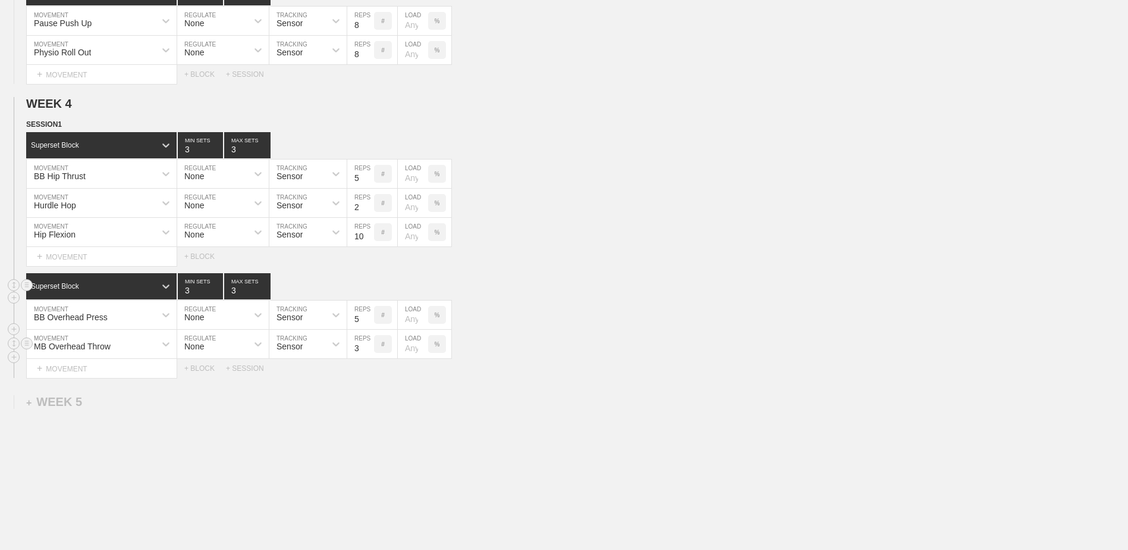
click at [371, 353] on input "3" at bounding box center [360, 344] width 27 height 29
click at [105, 363] on div "+ MOVEMENT" at bounding box center [101, 369] width 151 height 20
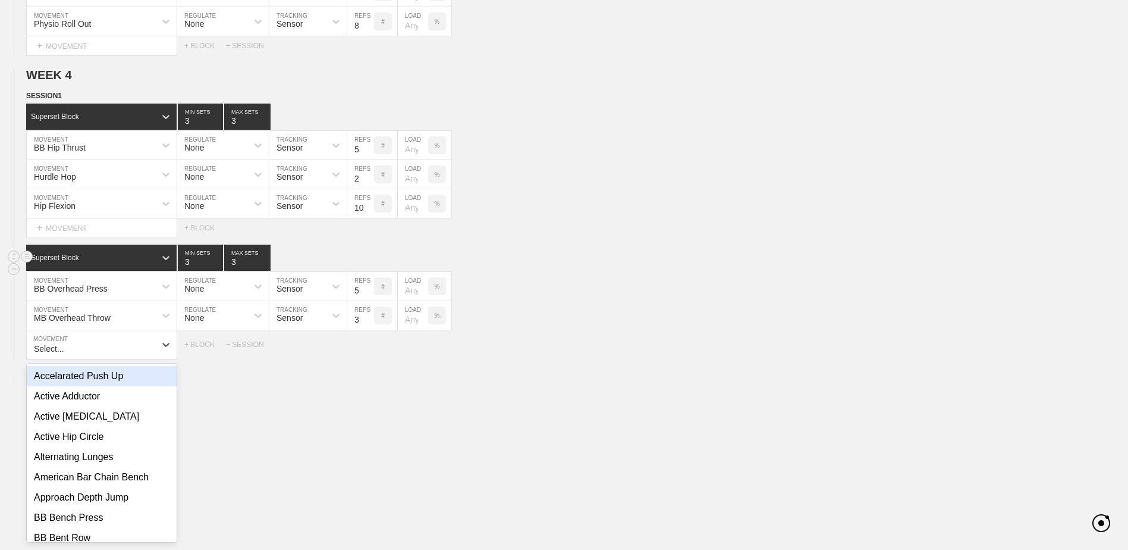
scroll to position [1251, 0]
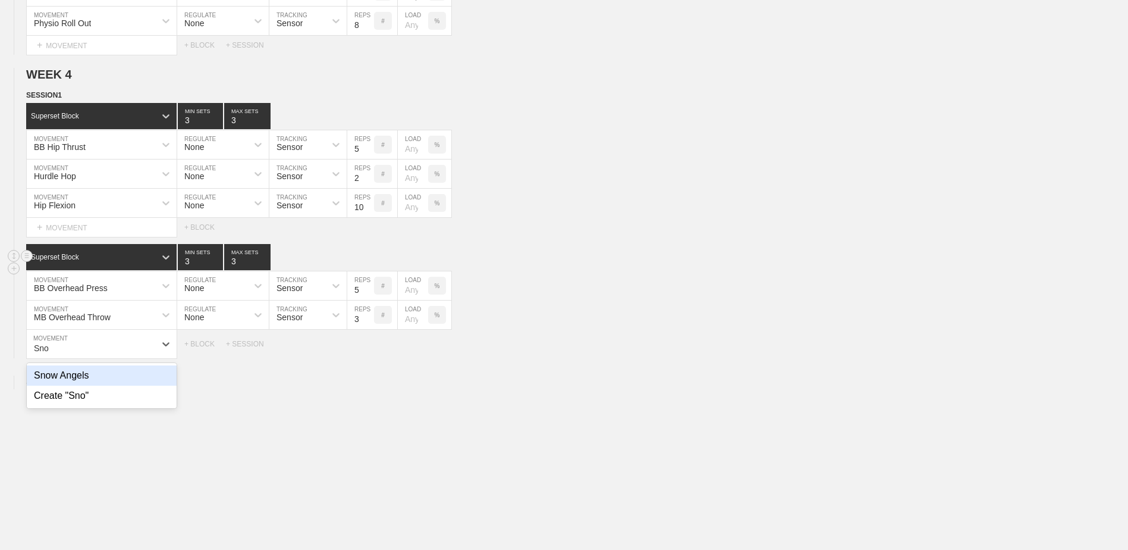
click at [122, 381] on div "Snow Angels" at bounding box center [102, 375] width 150 height 20
type input "Sno"
click at [368, 349] on input "9" at bounding box center [360, 344] width 27 height 29
type input "10"
click at [368, 349] on input "10" at bounding box center [360, 344] width 27 height 29
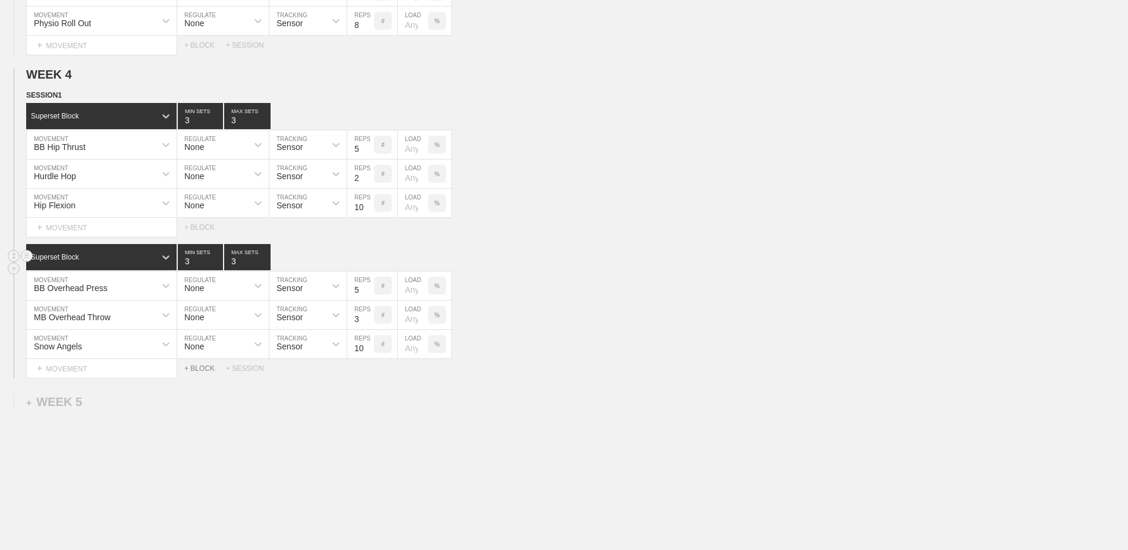
click at [204, 372] on div "+ BLOCK" at bounding box center [205, 368] width 42 height 8
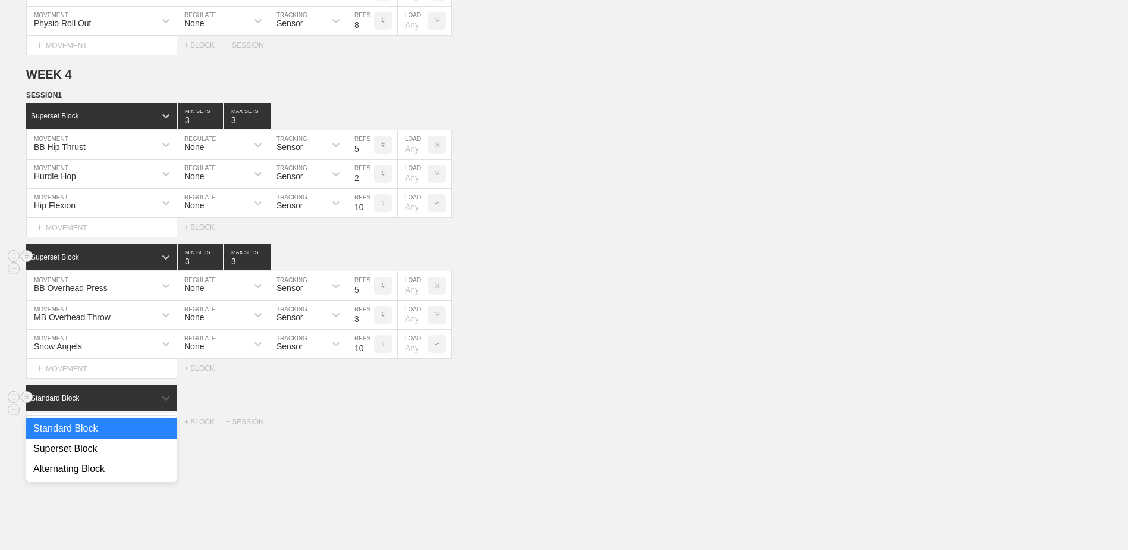
click at [140, 393] on div "Standard Block" at bounding box center [101, 398] width 150 height 26
click at [108, 444] on div "Superset Block" at bounding box center [101, 448] width 150 height 20
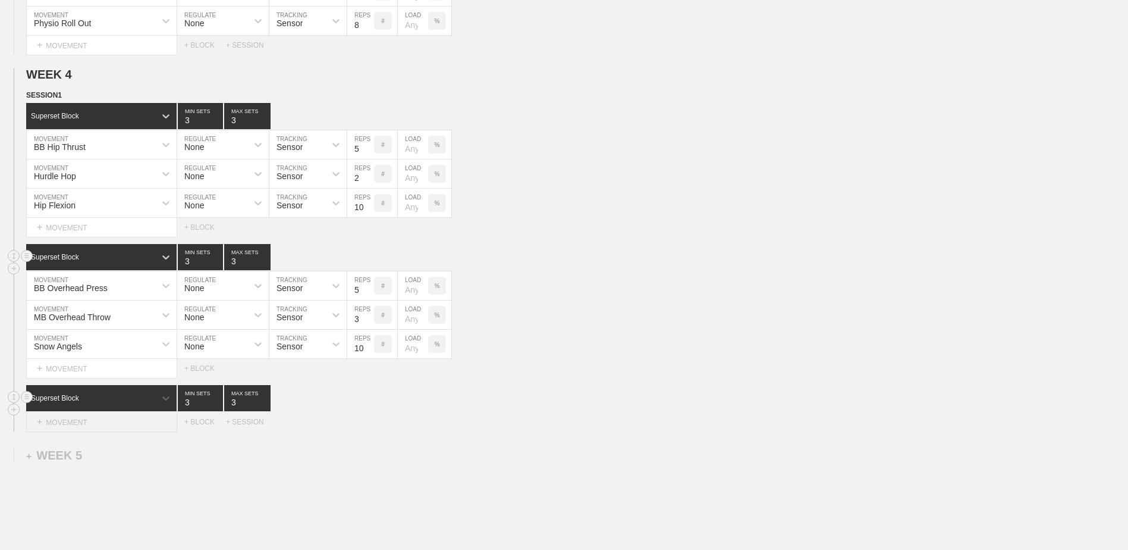
click at [110, 424] on div "+ MOVEMENT" at bounding box center [101, 422] width 151 height 20
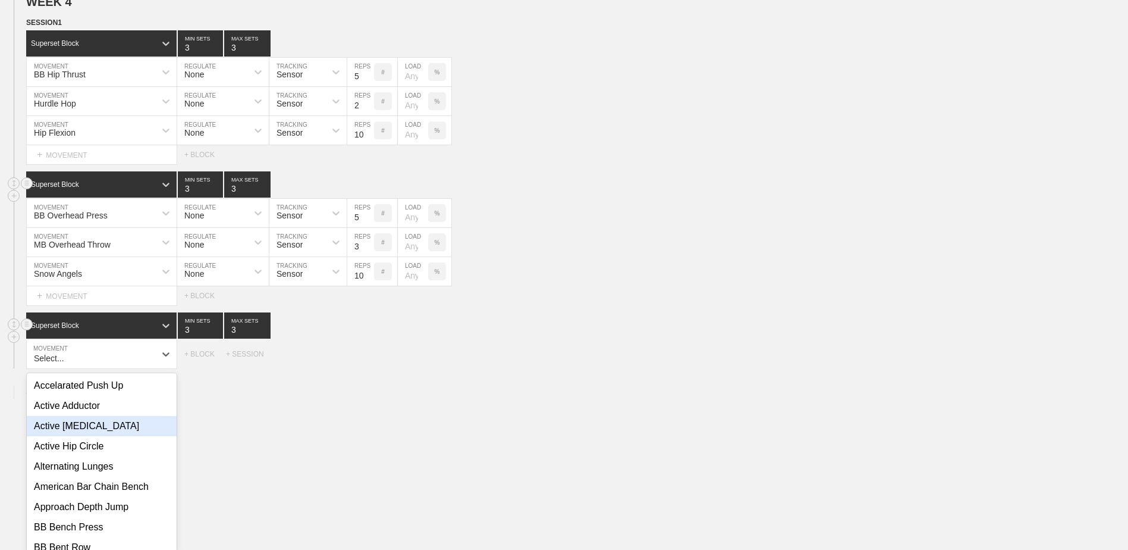
scroll to position [1333, 0]
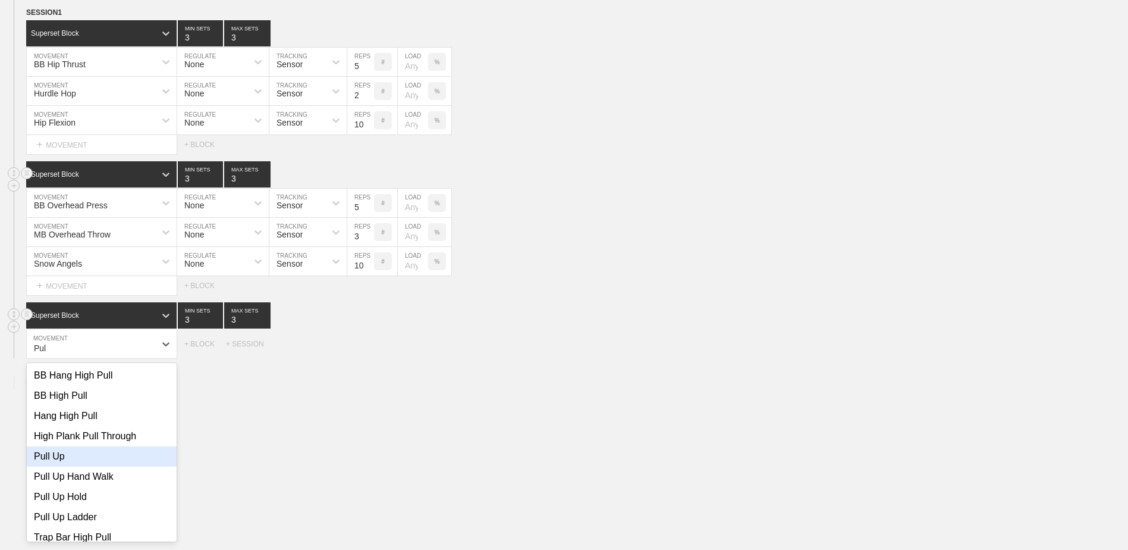
click at [112, 464] on div "Pull Up" at bounding box center [102, 456] width 150 height 20
type input "Pul"
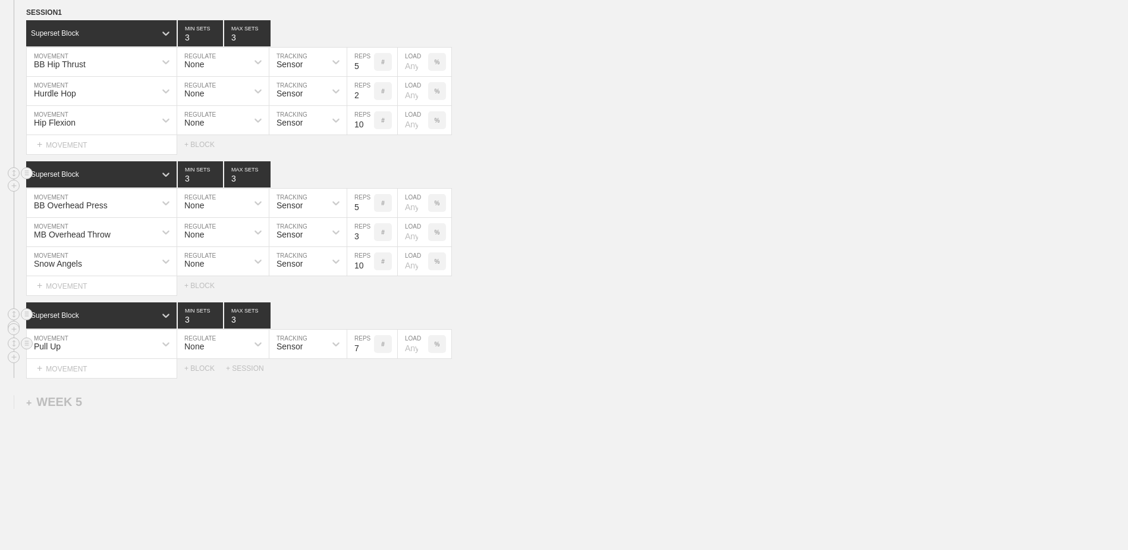
click at [369, 352] on input "7" at bounding box center [360, 344] width 27 height 29
type input "6"
click at [369, 352] on input "6" at bounding box center [360, 344] width 27 height 29
click at [94, 371] on div "+ MOVEMENT" at bounding box center [101, 369] width 151 height 20
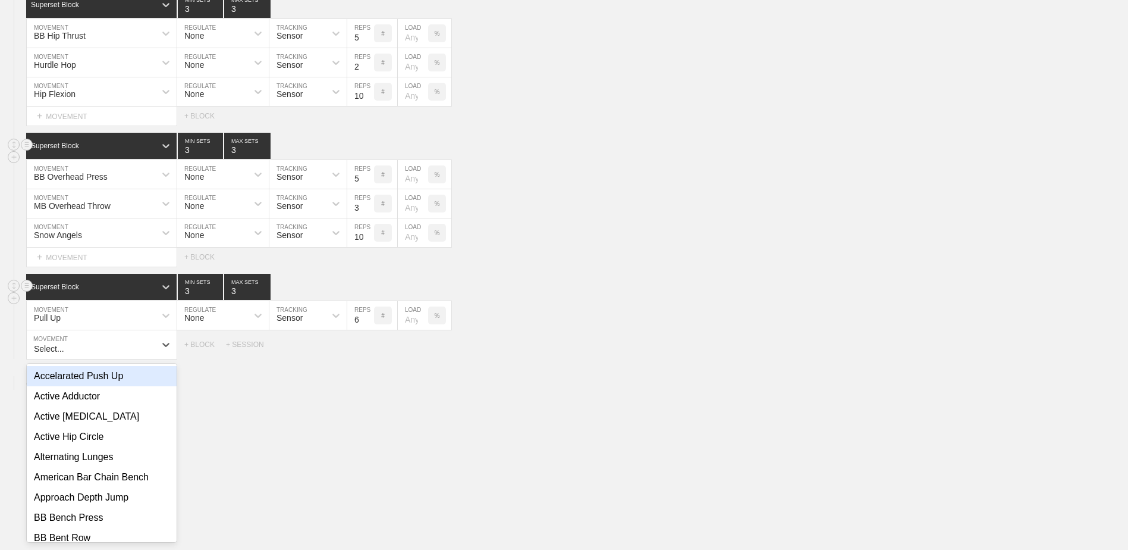
scroll to position [1363, 0]
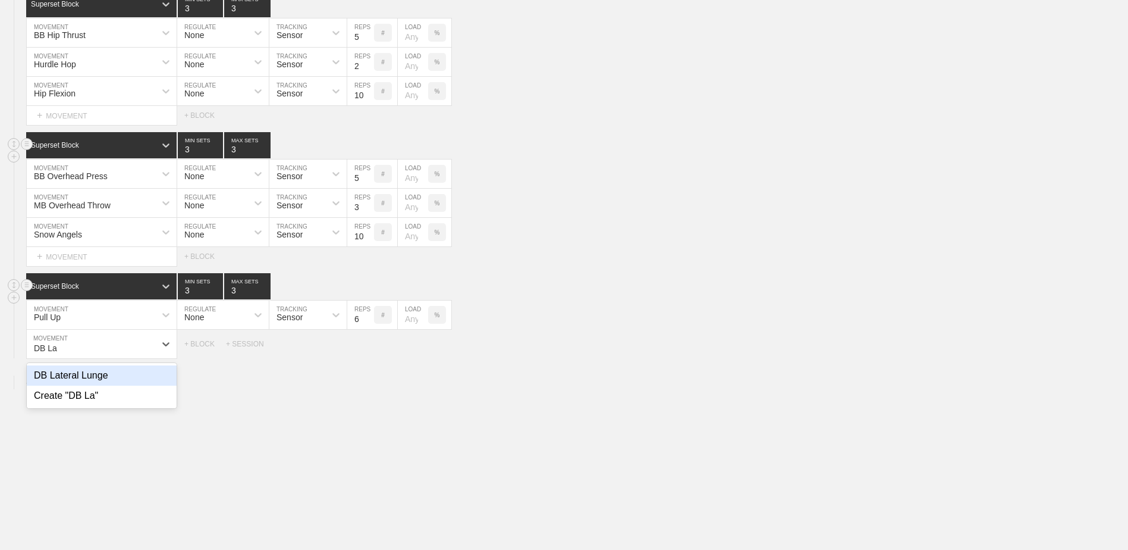
click at [94, 371] on div "DB Lateral Lunge" at bounding box center [102, 375] width 150 height 20
type input "DB La"
click at [366, 349] on input "9" at bounding box center [360, 344] width 27 height 29
type input "10"
click at [366, 349] on input "10" at bounding box center [360, 344] width 27 height 29
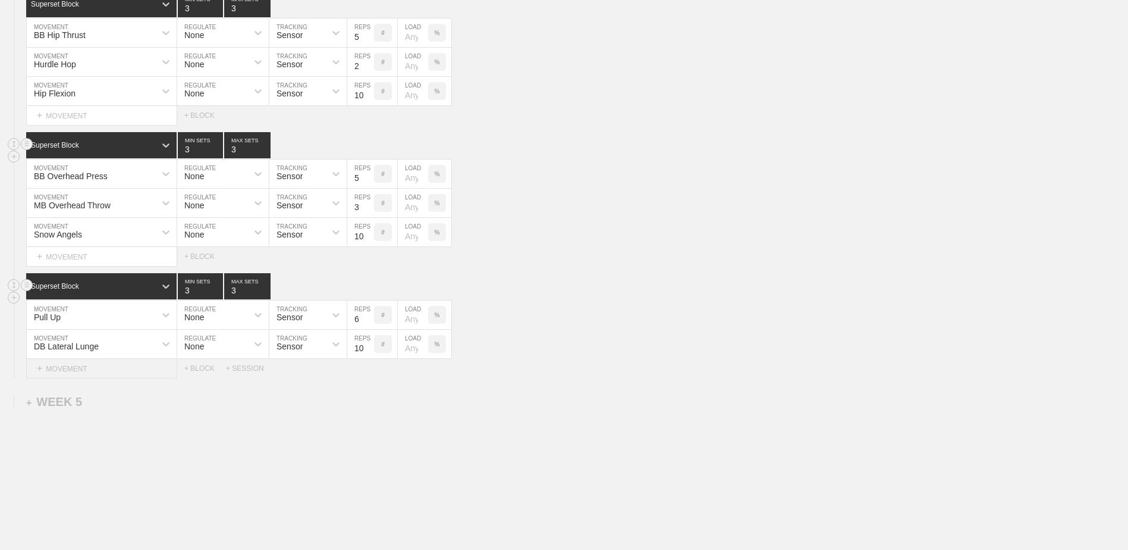
click at [158, 372] on div "+ MOVEMENT" at bounding box center [101, 369] width 151 height 20
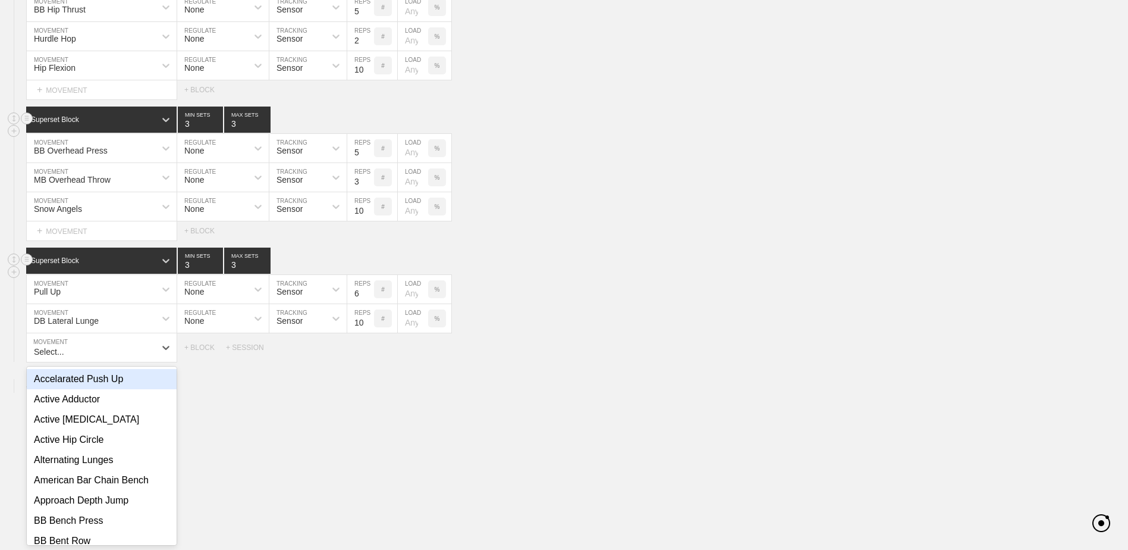
scroll to position [1392, 0]
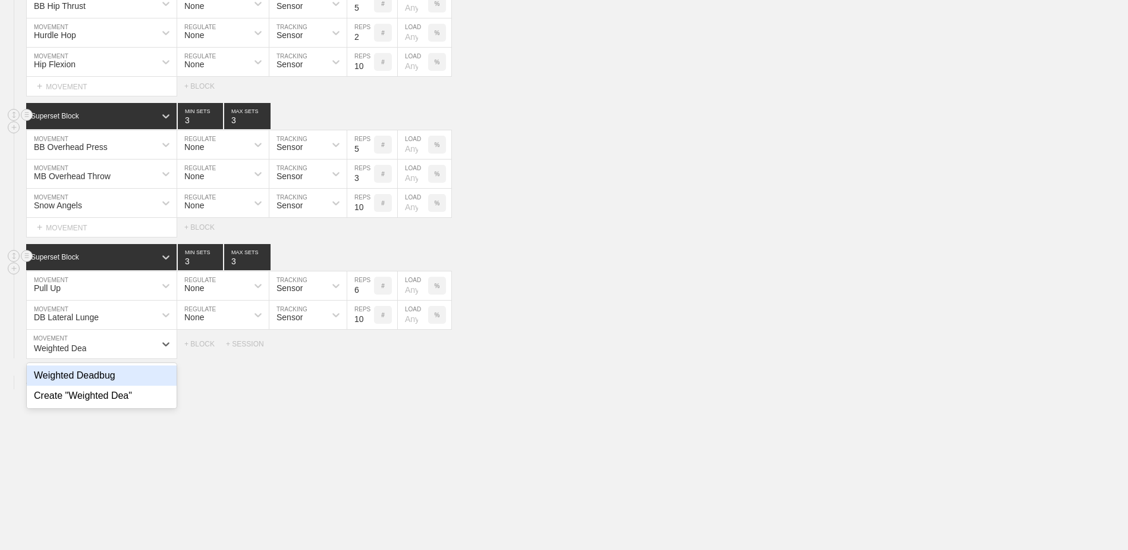
click at [157, 372] on div "Weighted Deadbug" at bounding box center [102, 375] width 150 height 20
type input "Weighted Dea"
click at [369, 347] on input "9" at bounding box center [360, 344] width 27 height 29
click at [369, 347] on input "10" at bounding box center [360, 344] width 27 height 29
click at [369, 347] on input "11" at bounding box center [360, 344] width 27 height 29
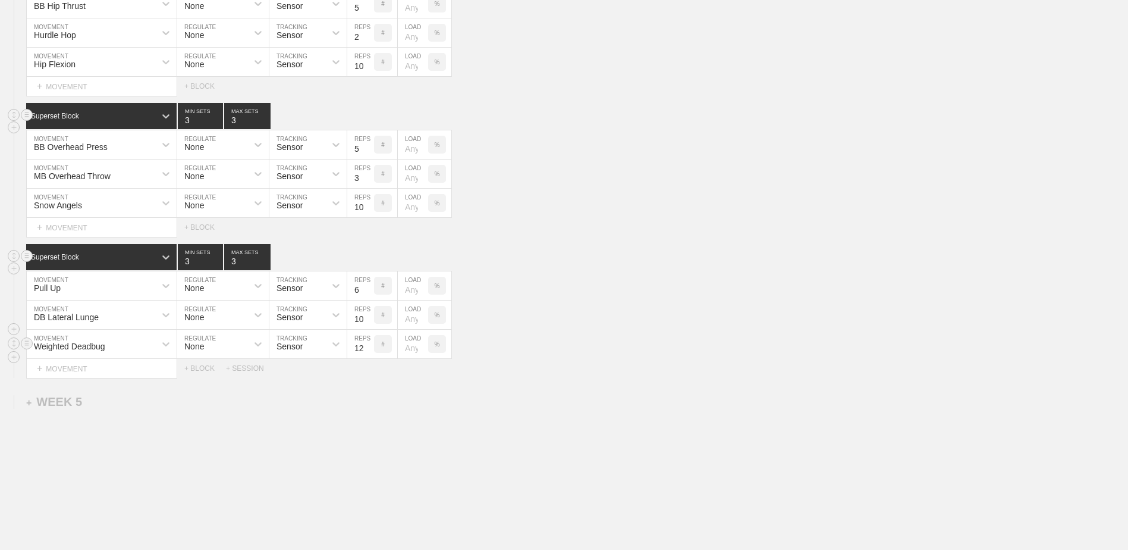
type input "12"
click at [369, 347] on input "12" at bounding box center [360, 344] width 27 height 29
type input "2"
click at [217, 268] on input "2" at bounding box center [200, 257] width 45 height 26
type input "2"
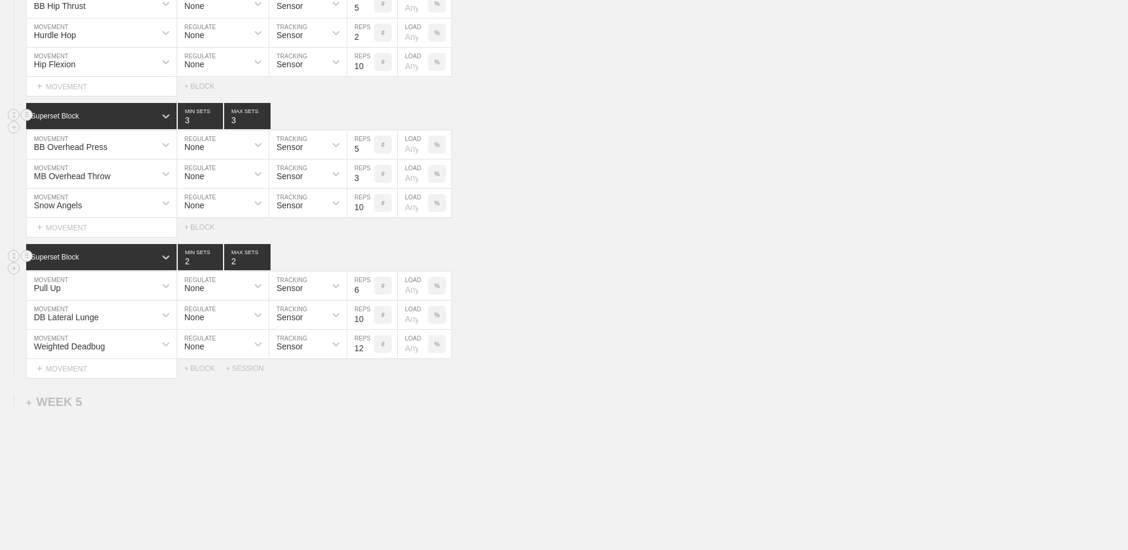
click at [264, 266] on input "2" at bounding box center [247, 257] width 46 height 26
click at [594, 334] on div "Weighted Deadbug MOVEMENT None REGULATE Sensor TRACKING 12 REPS # LOAD %" at bounding box center [564, 344] width 1128 height 29
